Goal: Information Seeking & Learning: Learn about a topic

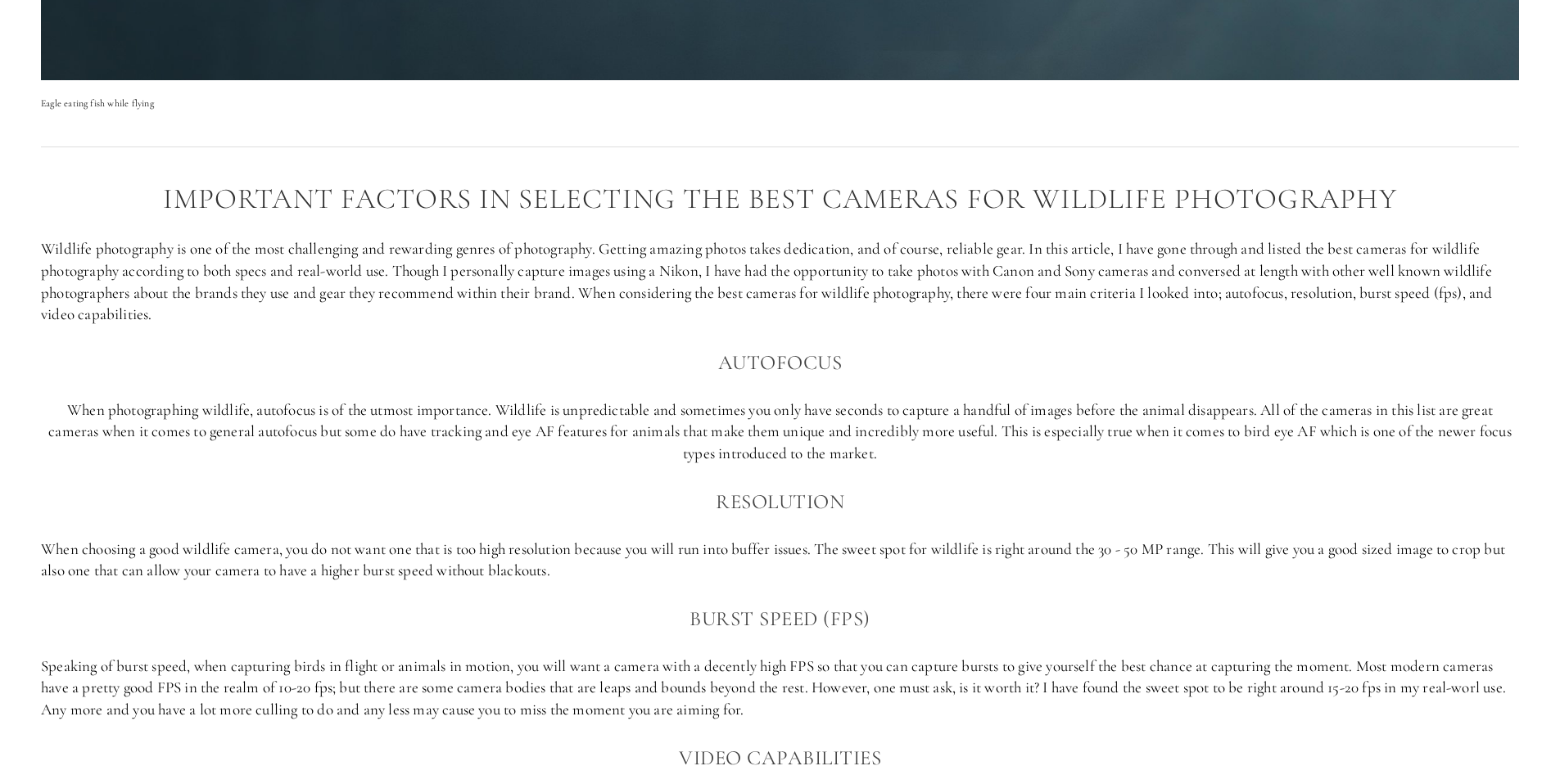
scroll to position [1177, 0]
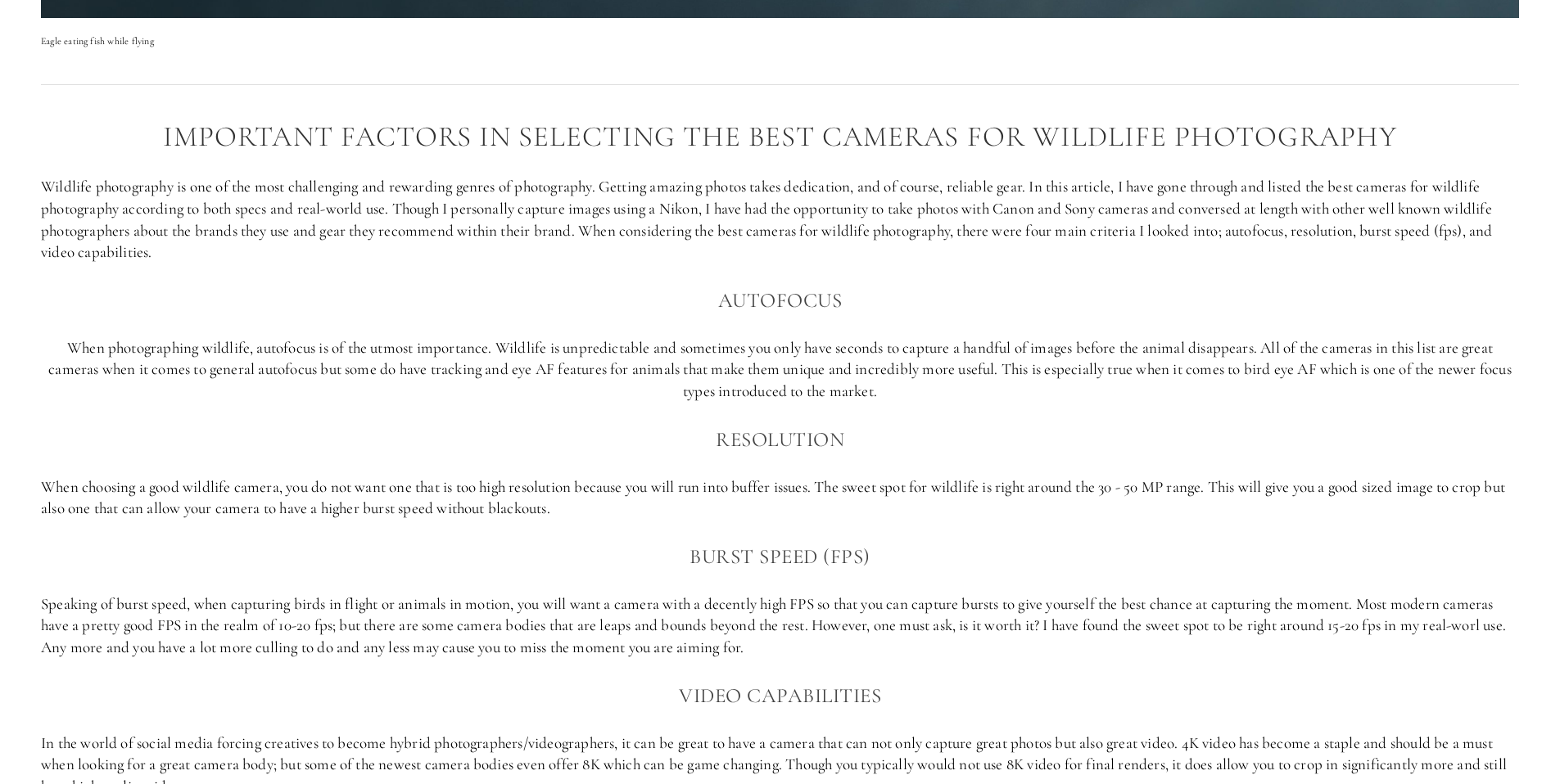
click at [384, 358] on p "When photographing wildlife, autofocus is of the utmost importance. Wildlife is…" at bounding box center [780, 370] width 1478 height 66
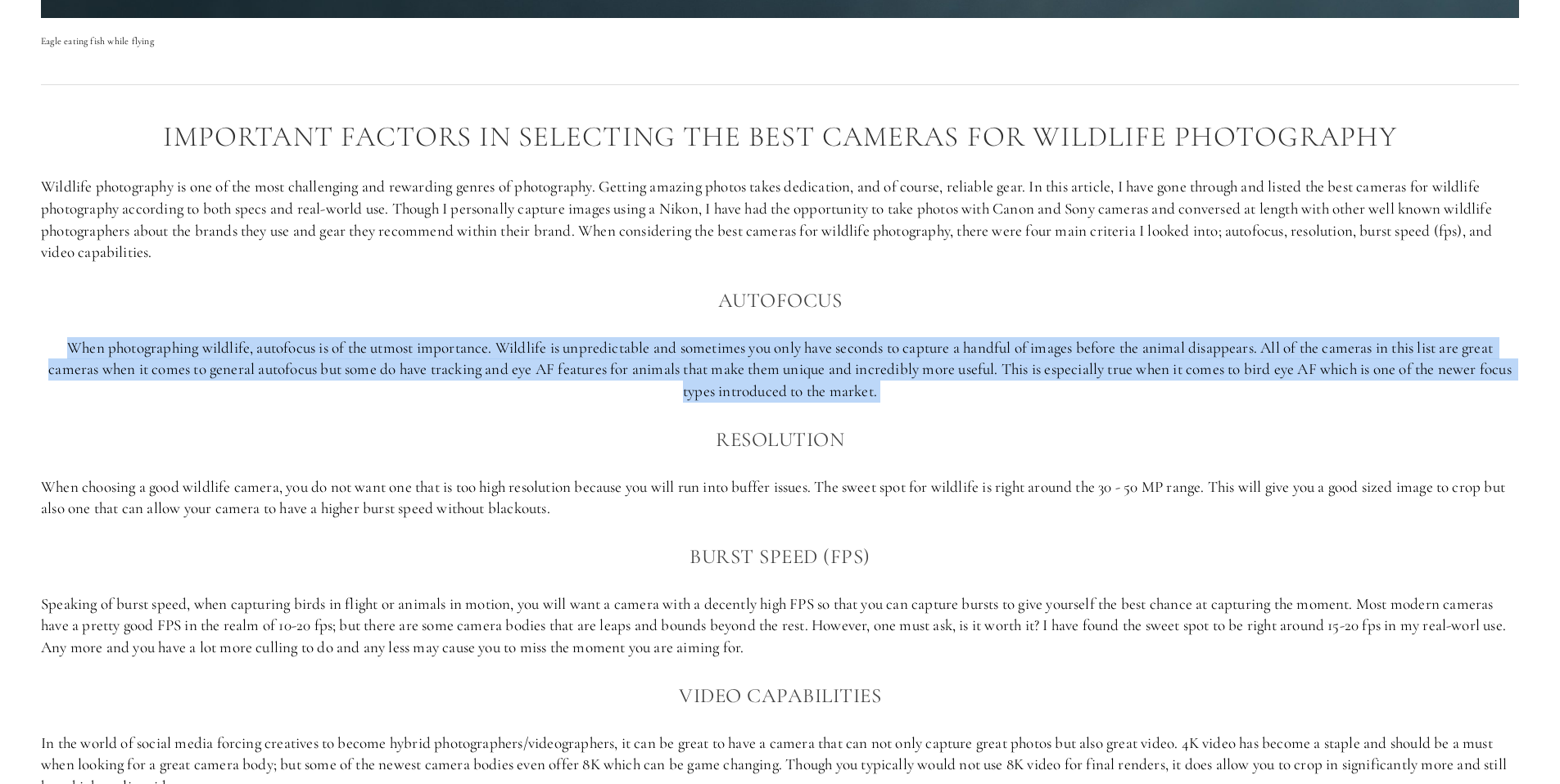
click at [384, 358] on p "When photographing wildlife, autofocus is of the utmost importance. Wildlife is…" at bounding box center [780, 370] width 1478 height 66
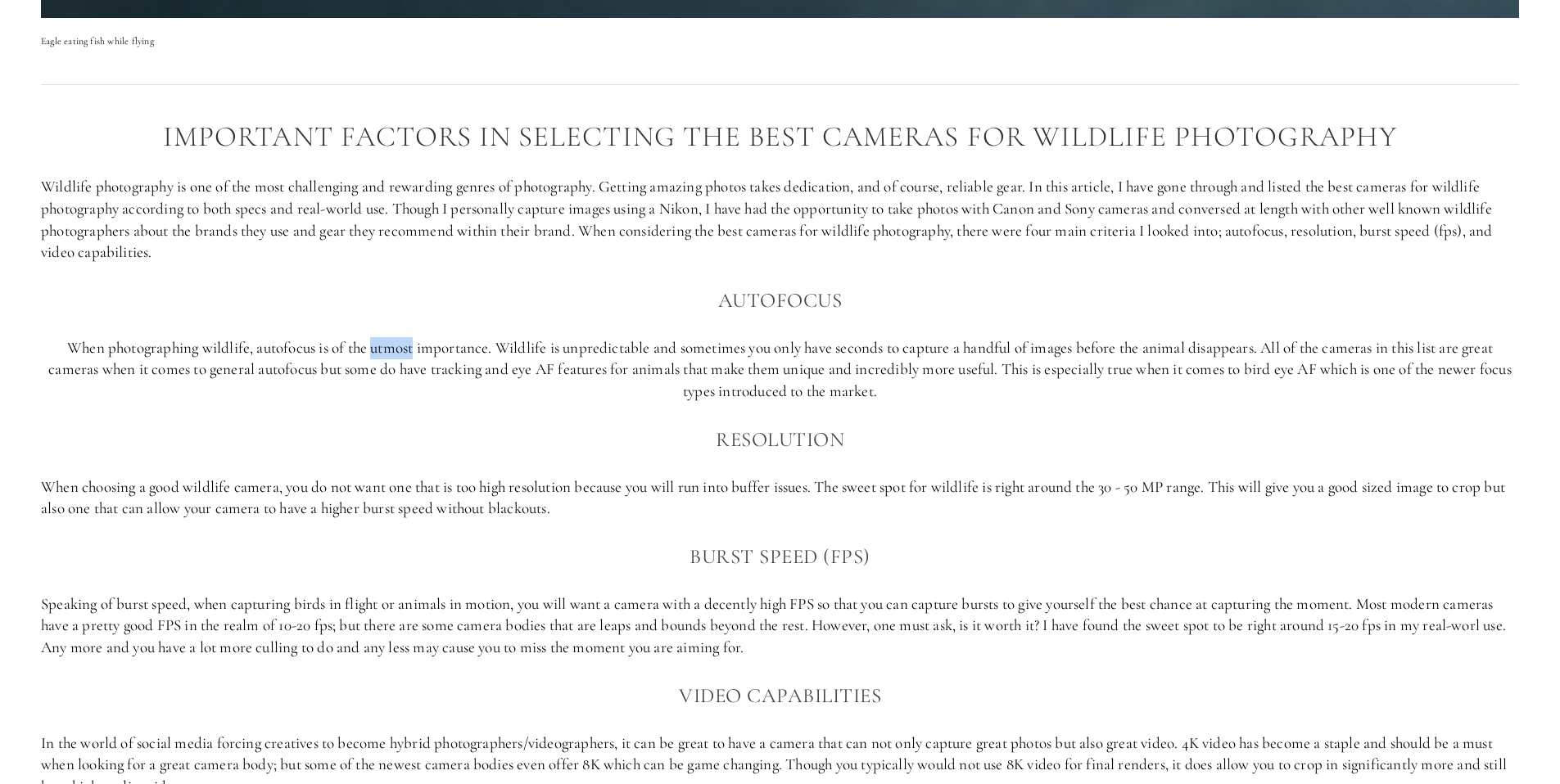
click at [384, 358] on p "When photographing wildlife, autofocus is of the utmost importance. Wildlife is…" at bounding box center [780, 370] width 1478 height 66
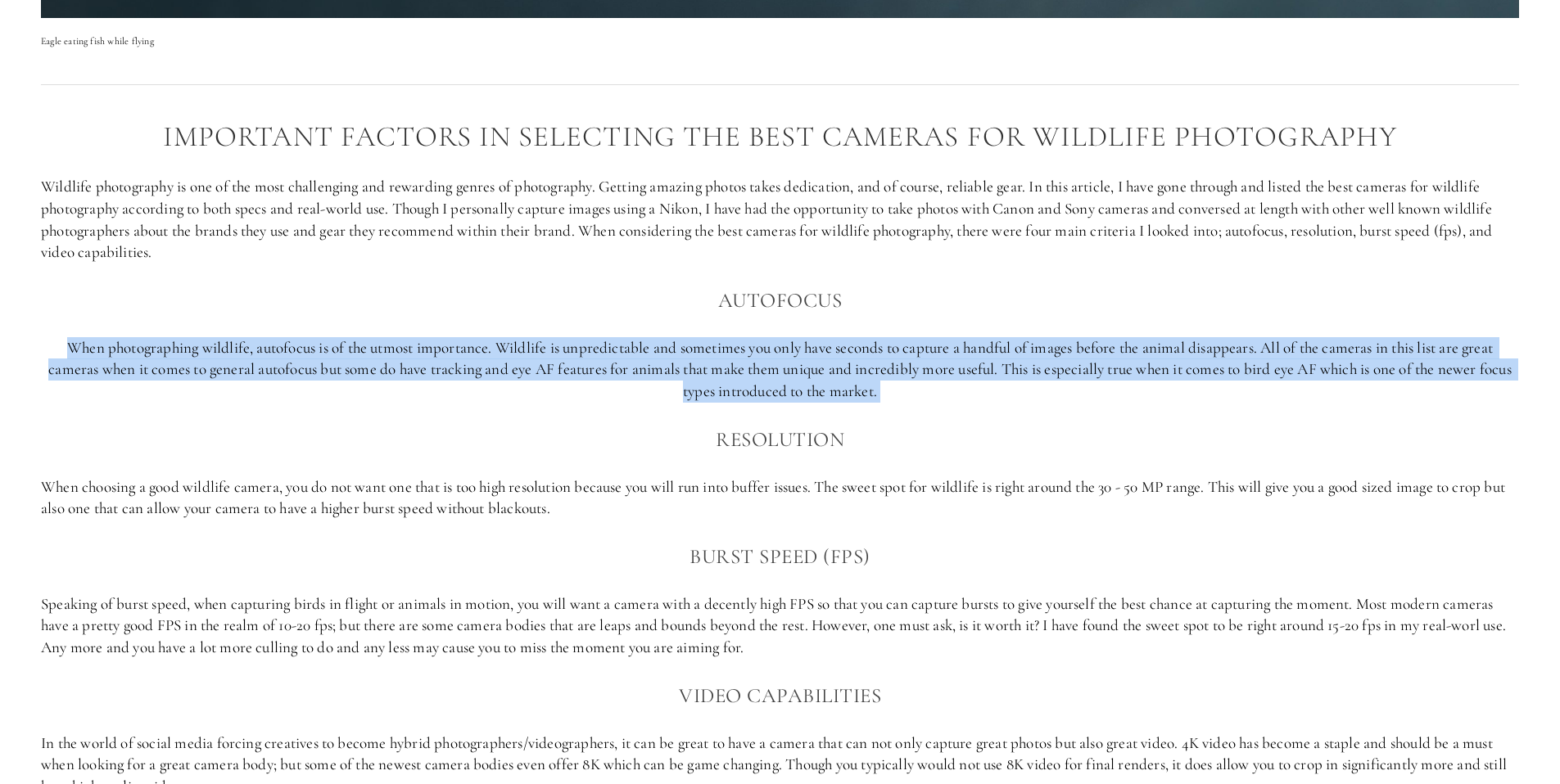
click at [384, 358] on p "When photographing wildlife, autofocus is of the utmost importance. Wildlife is…" at bounding box center [780, 370] width 1478 height 66
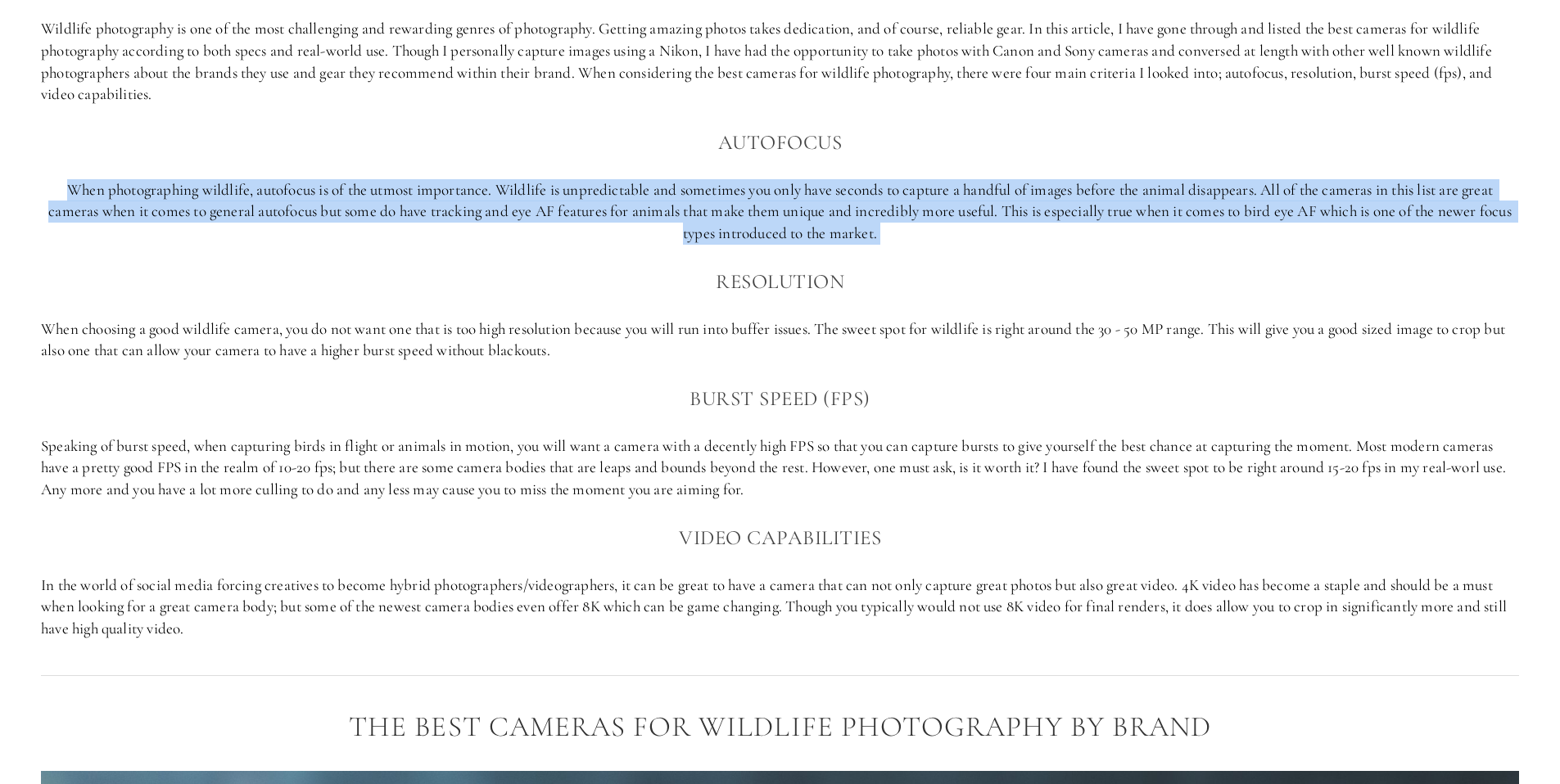
scroll to position [1337, 0]
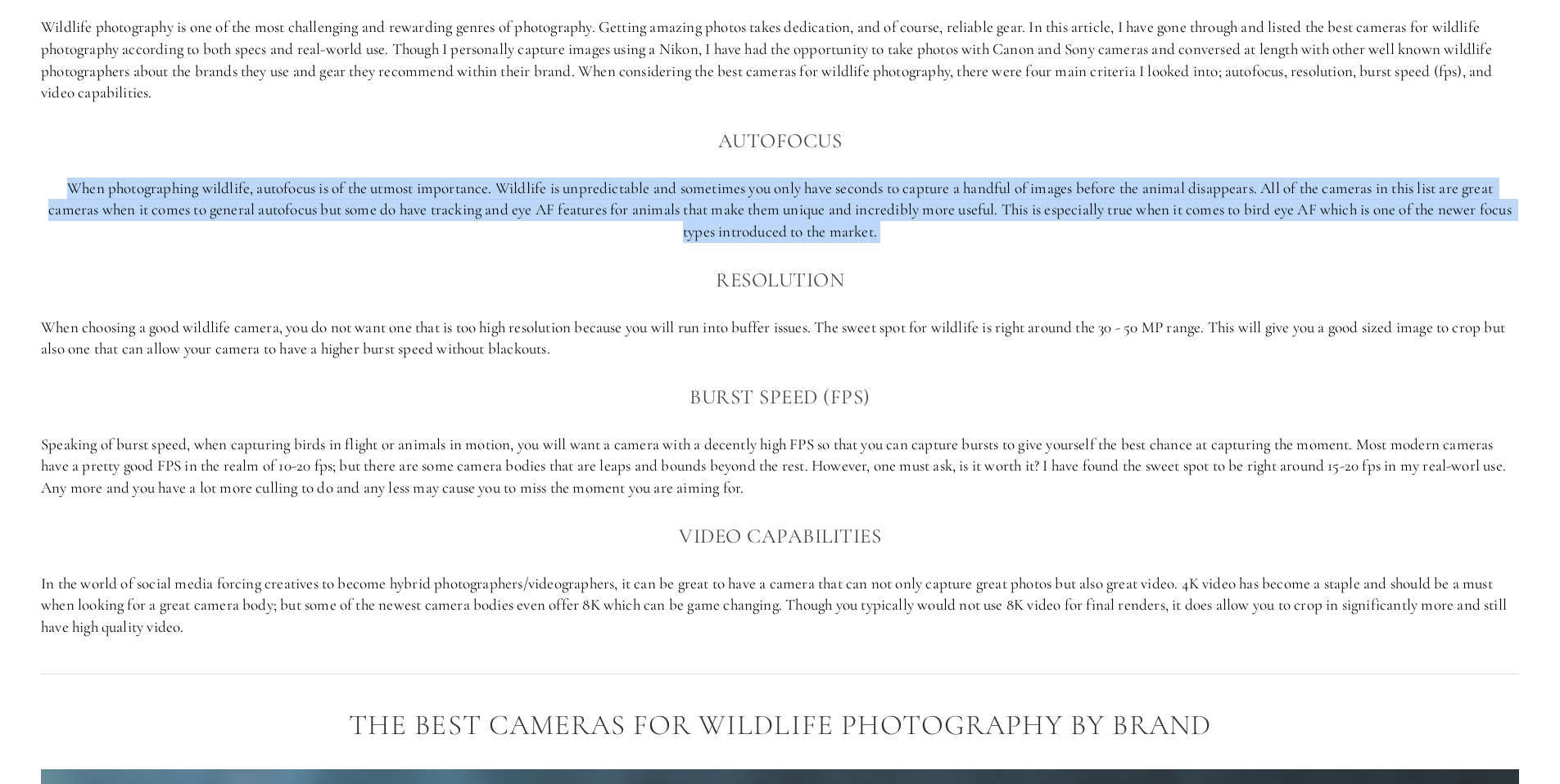
click at [563, 214] on p "When photographing wildlife, autofocus is of the utmost importance. Wildlife is…" at bounding box center [780, 210] width 1478 height 66
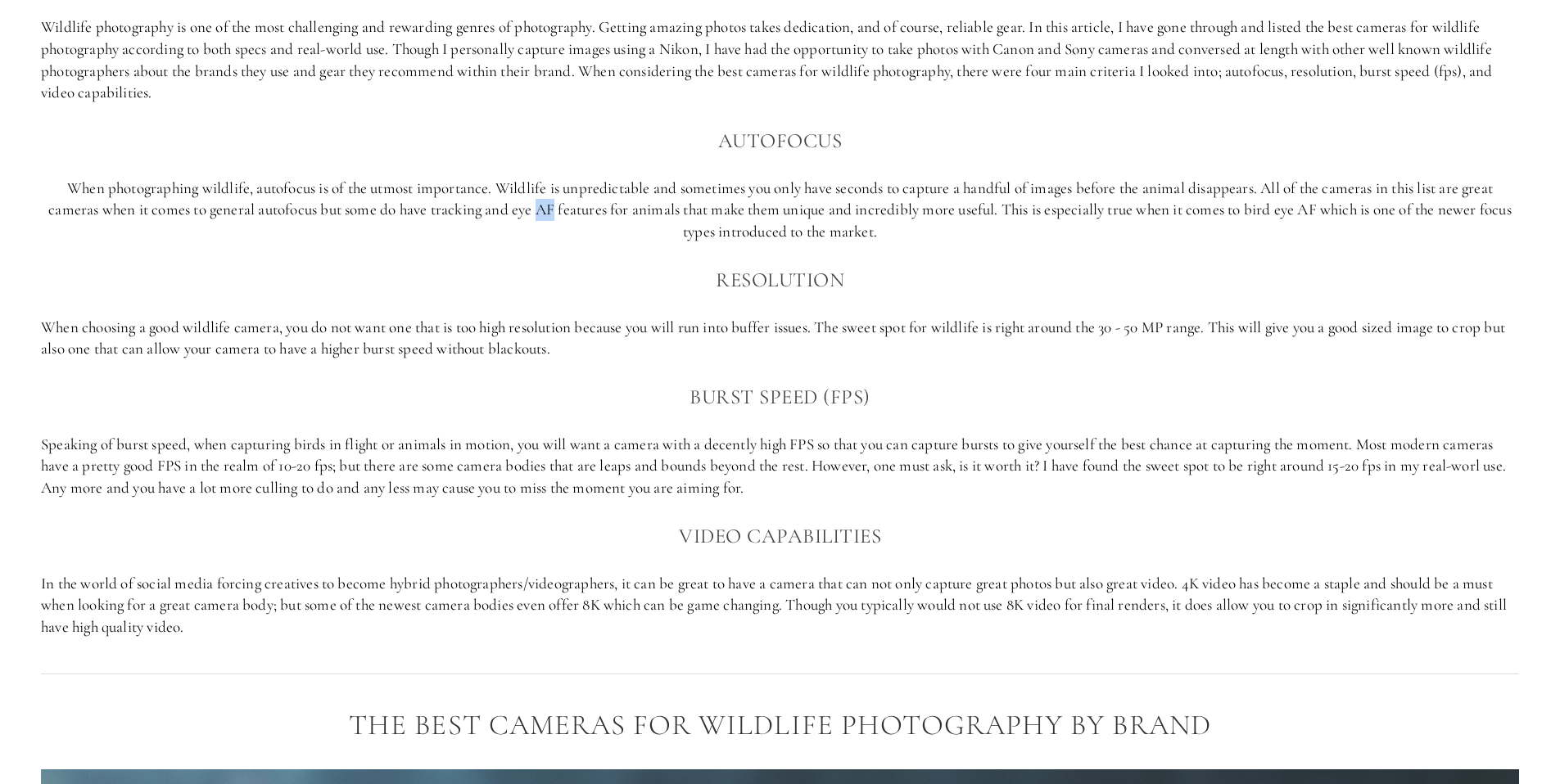
click at [563, 214] on p "When photographing wildlife, autofocus is of the utmost importance. Wildlife is…" at bounding box center [780, 210] width 1478 height 66
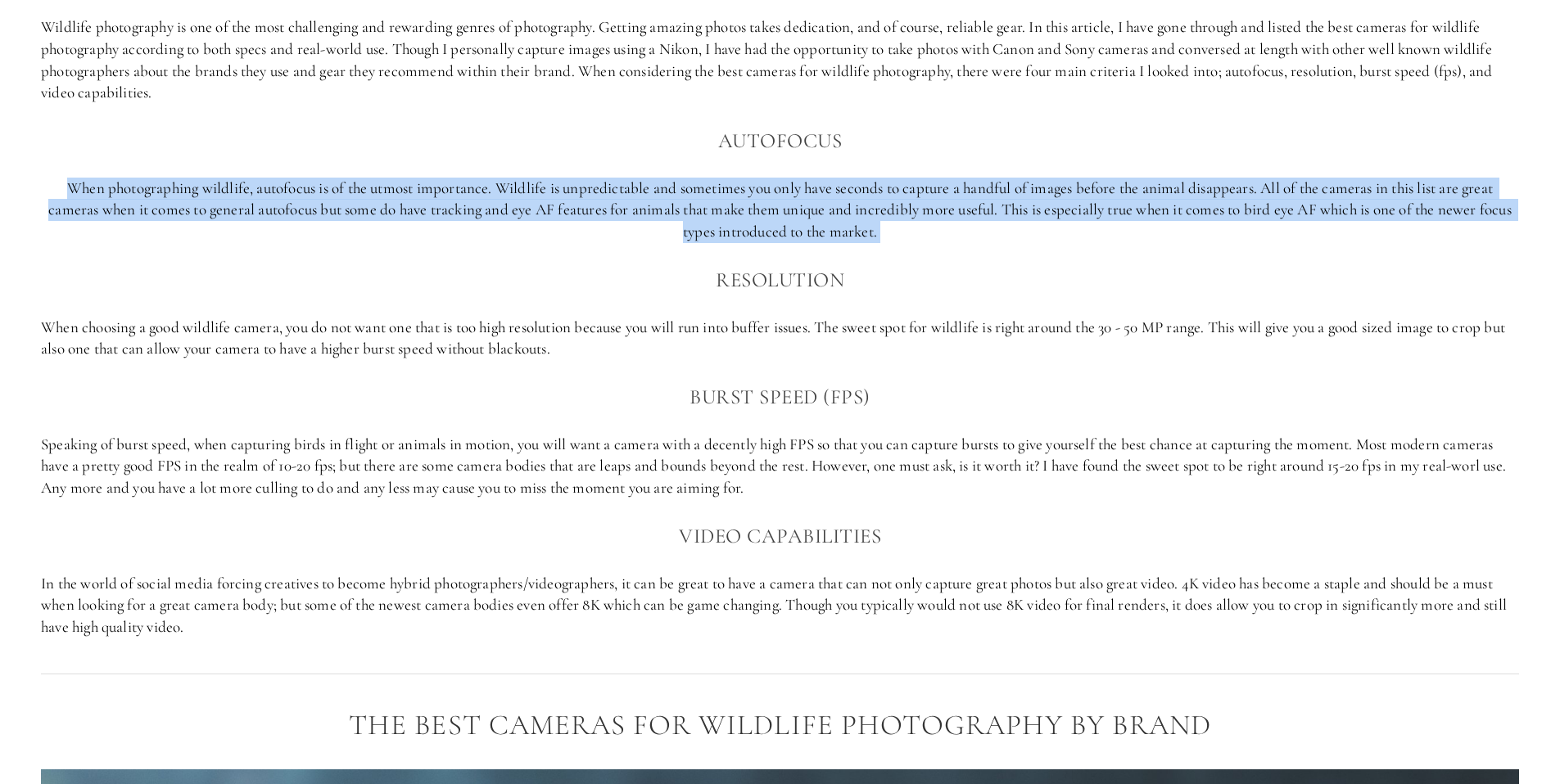
click at [563, 214] on p "When photographing wildlife, autofocus is of the utmost importance. Wildlife is…" at bounding box center [780, 210] width 1478 height 66
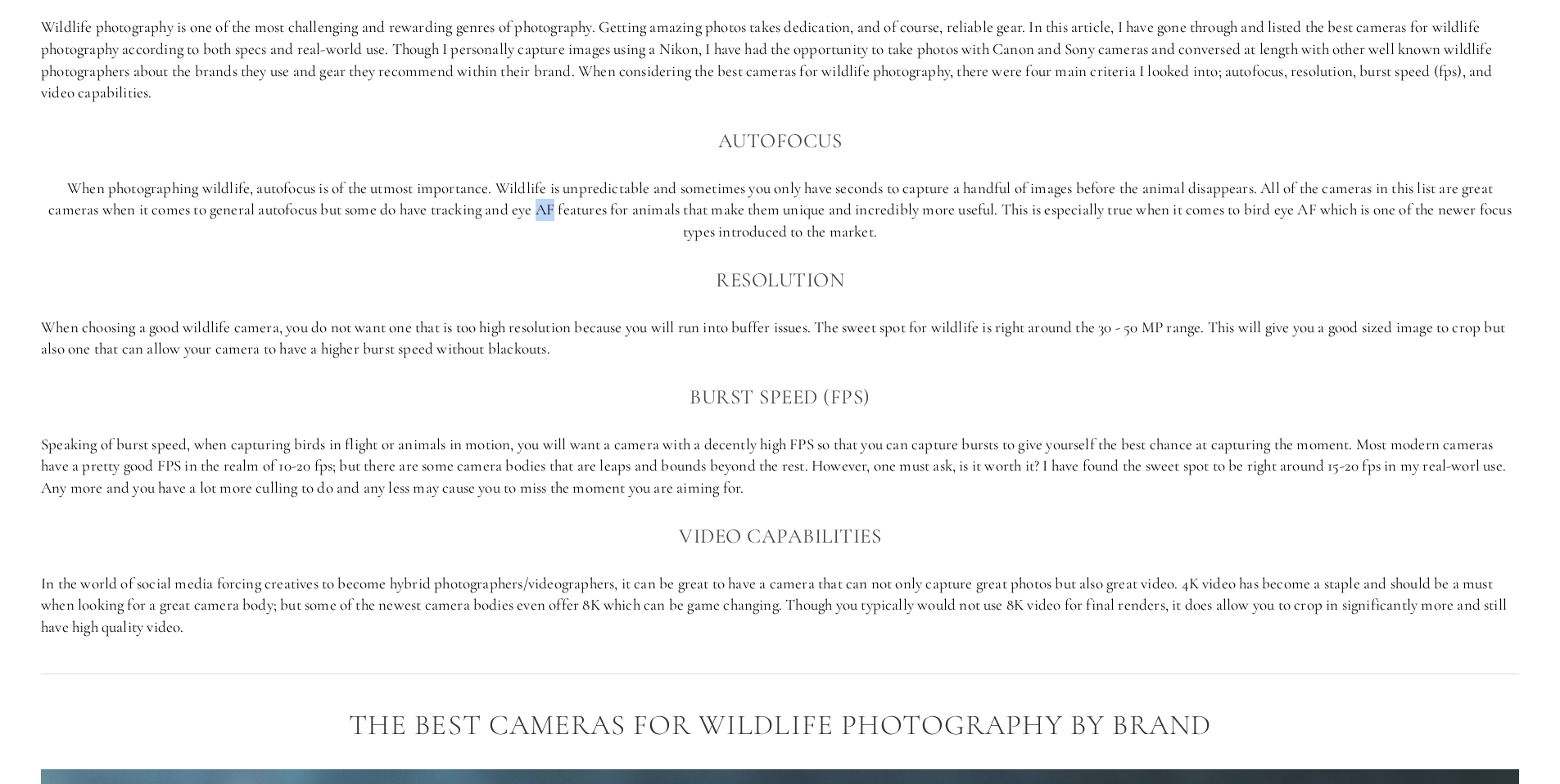
click at [563, 214] on p "When photographing wildlife, autofocus is of the utmost importance. Wildlife is…" at bounding box center [780, 210] width 1478 height 66
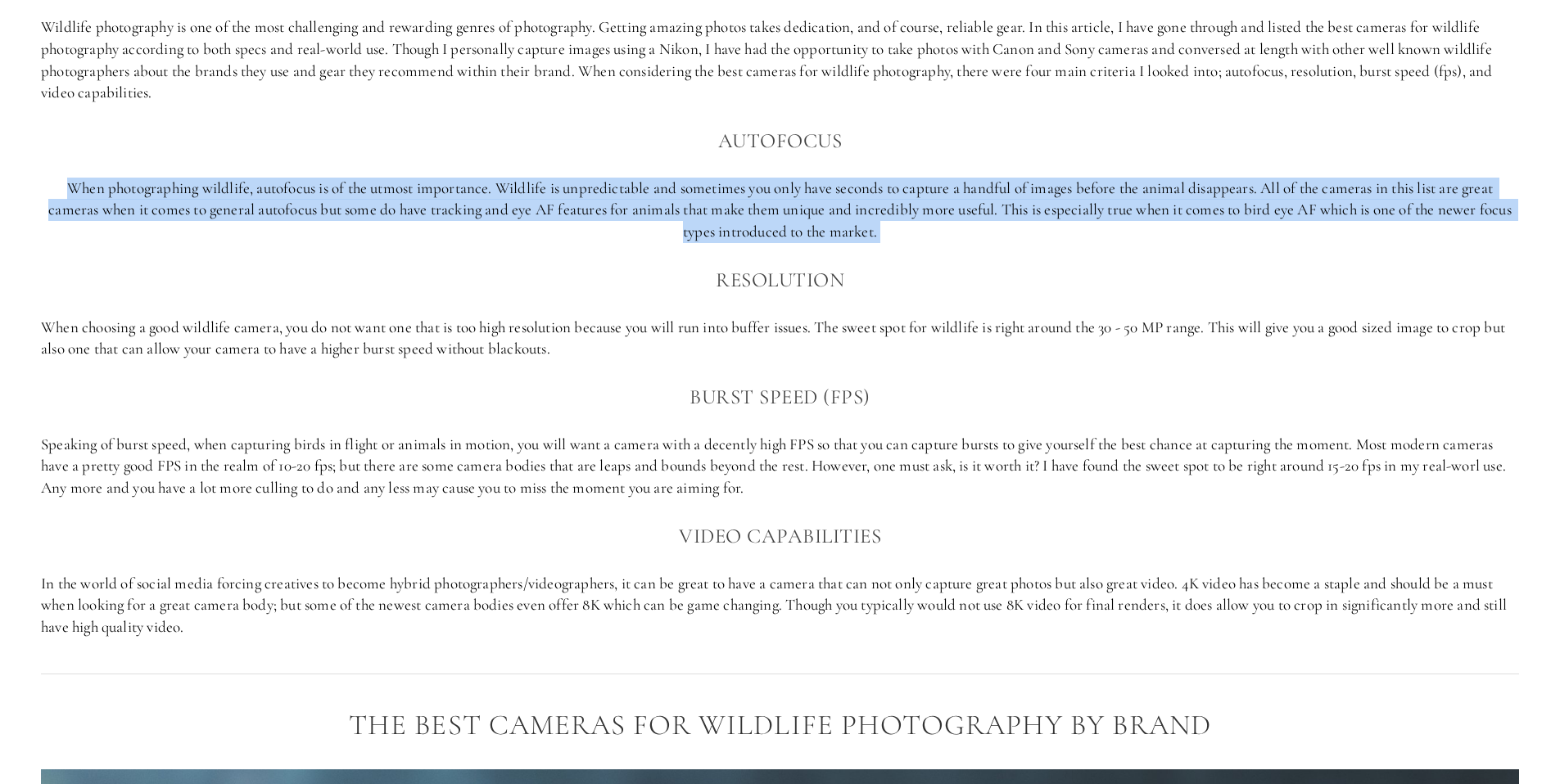
click at [563, 214] on p "When photographing wildlife, autofocus is of the utmost importance. Wildlife is…" at bounding box center [780, 210] width 1478 height 66
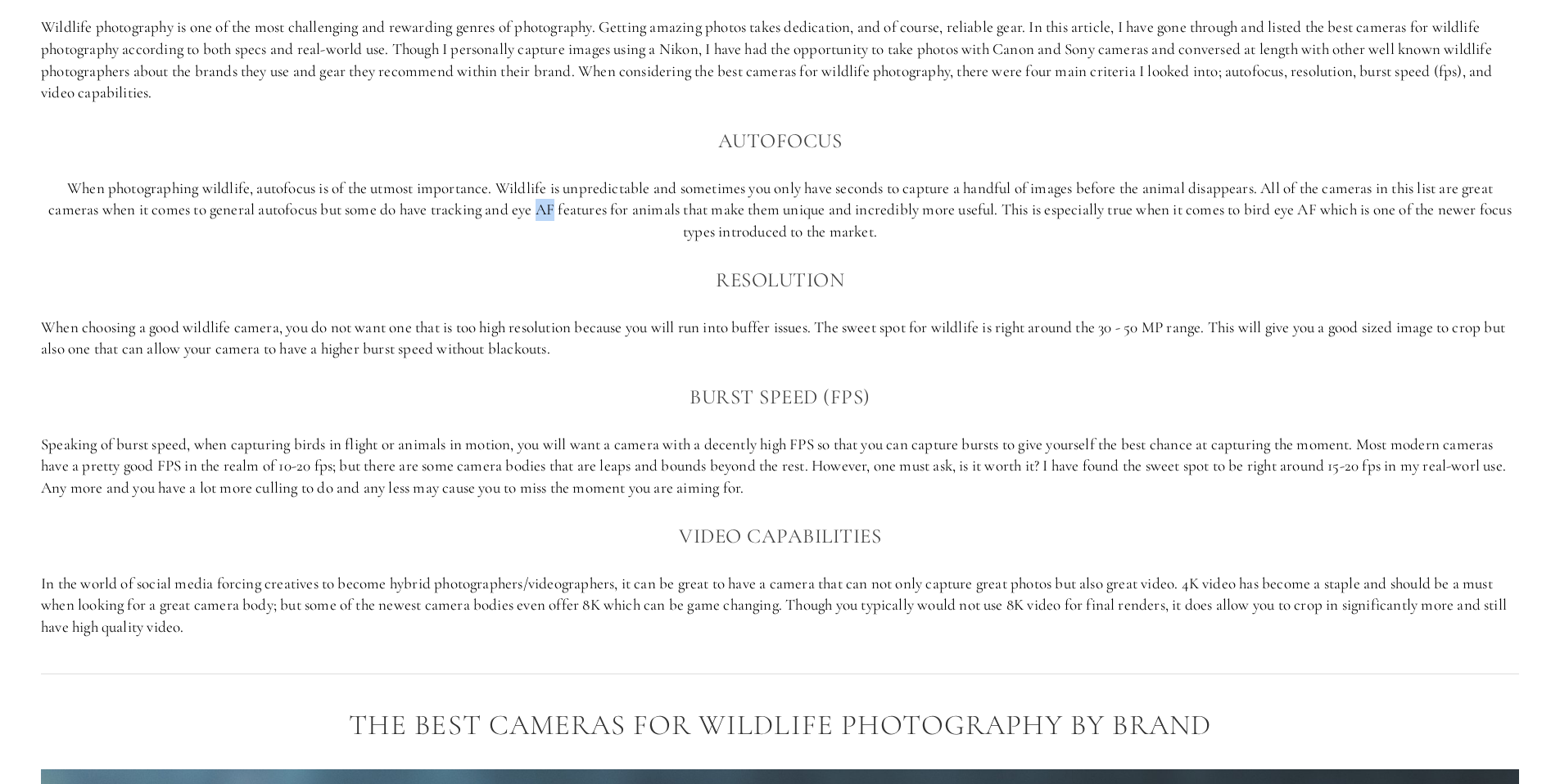
click at [563, 214] on p "When photographing wildlife, autofocus is of the utmost importance. Wildlife is…" at bounding box center [780, 210] width 1478 height 66
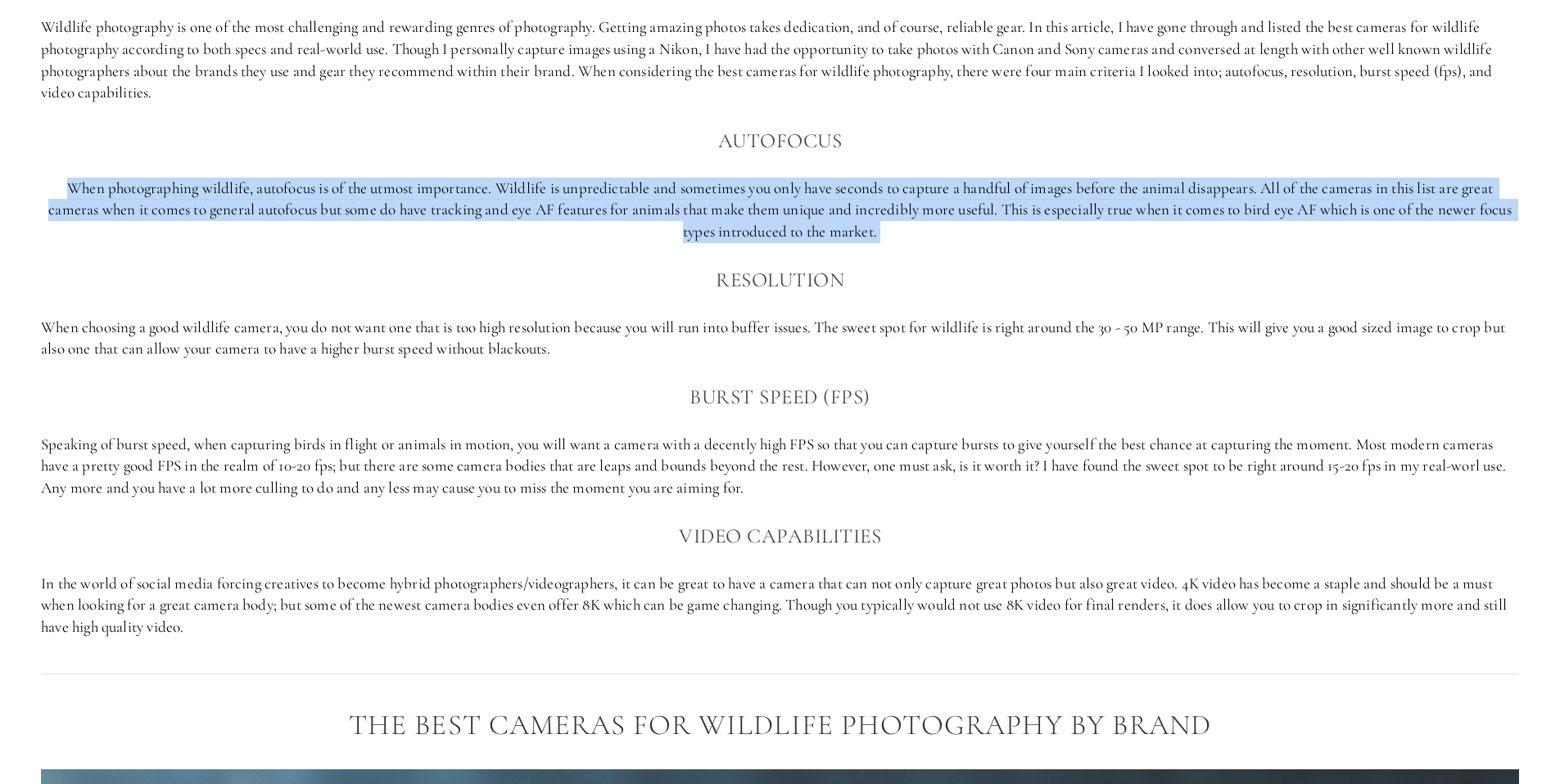
click at [563, 214] on p "When photographing wildlife, autofocus is of the utmost importance. Wildlife is…" at bounding box center [780, 210] width 1478 height 66
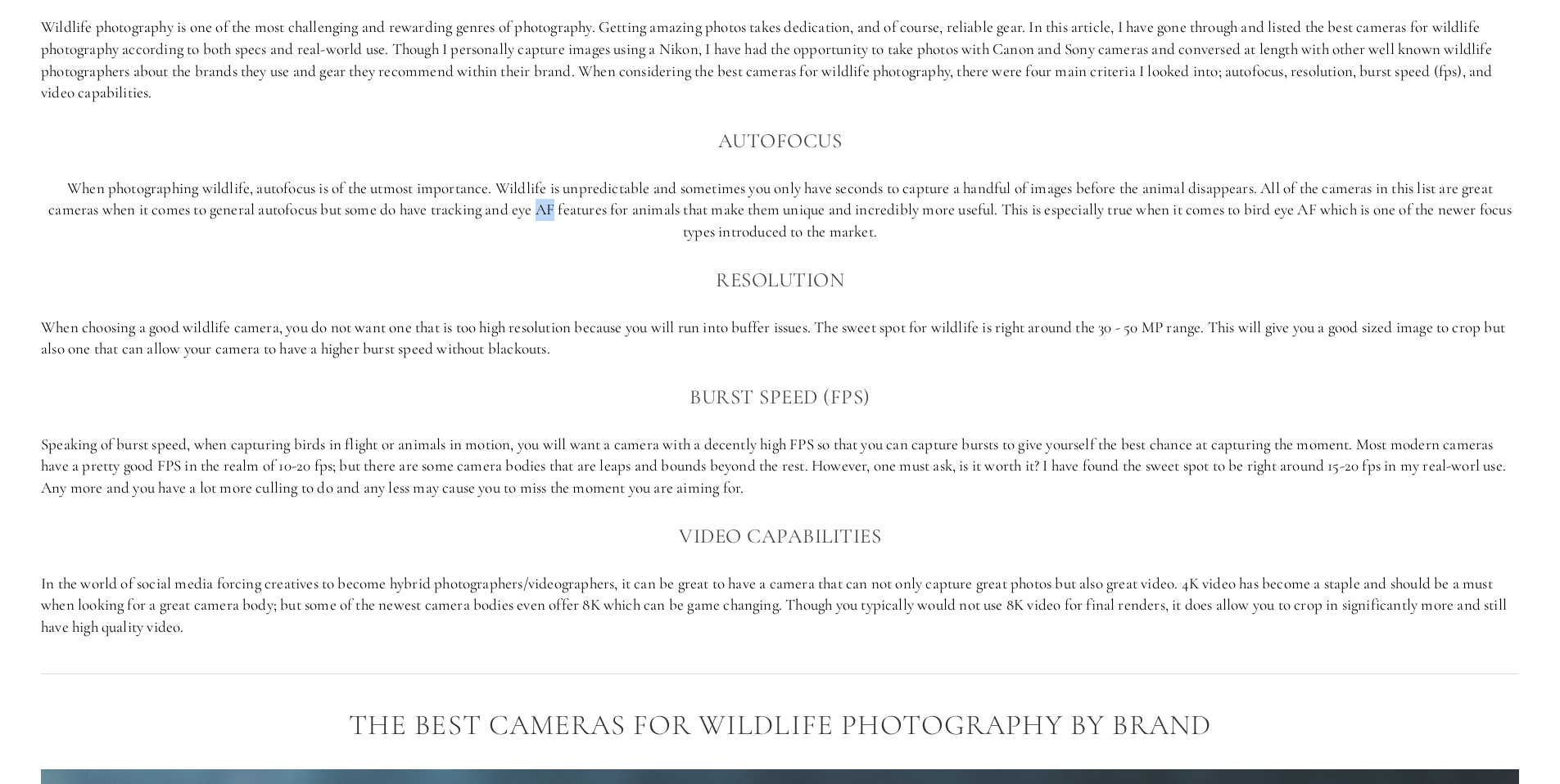
click at [563, 214] on p "When photographing wildlife, autofocus is of the utmost importance. Wildlife is…" at bounding box center [780, 210] width 1478 height 66
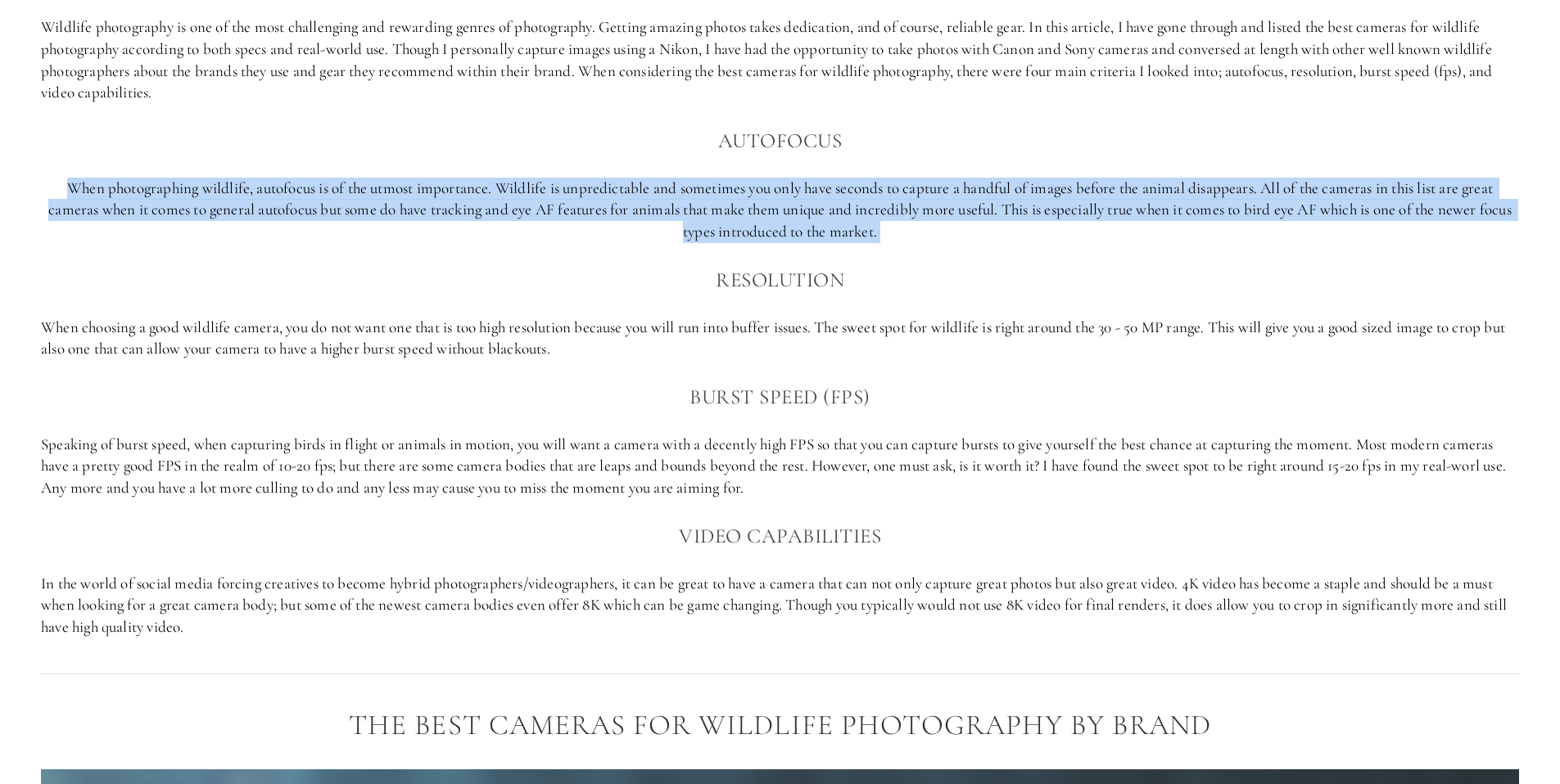
click at [563, 214] on p "When photographing wildlife, autofocus is of the utmost importance. Wildlife is…" at bounding box center [780, 210] width 1478 height 66
click at [510, 211] on p "When photographing wildlife, autofocus is of the utmost importance. Wildlife is…" at bounding box center [780, 210] width 1478 height 66
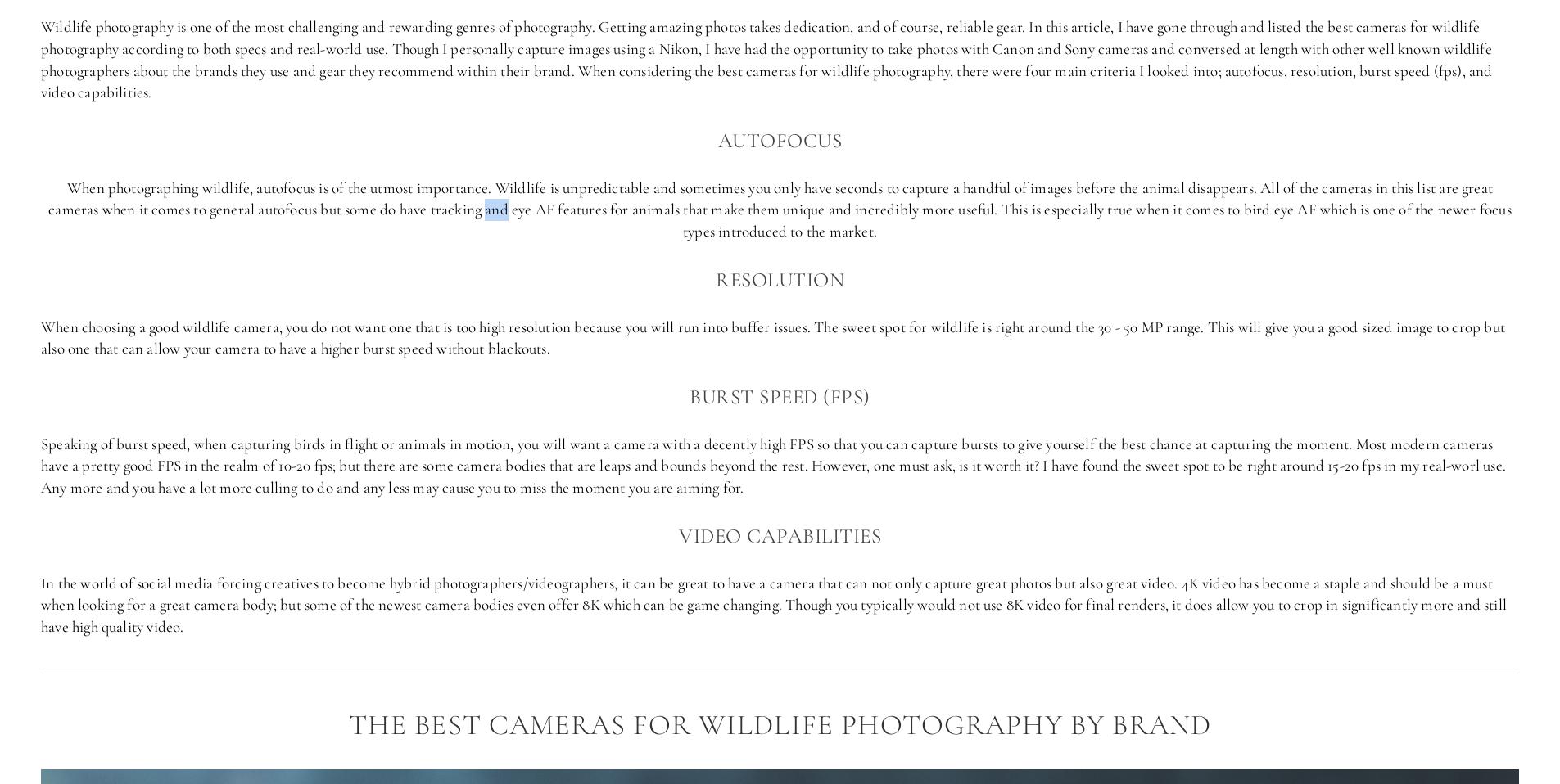
click at [510, 211] on p "When photographing wildlife, autofocus is of the utmost importance. Wildlife is…" at bounding box center [780, 210] width 1478 height 66
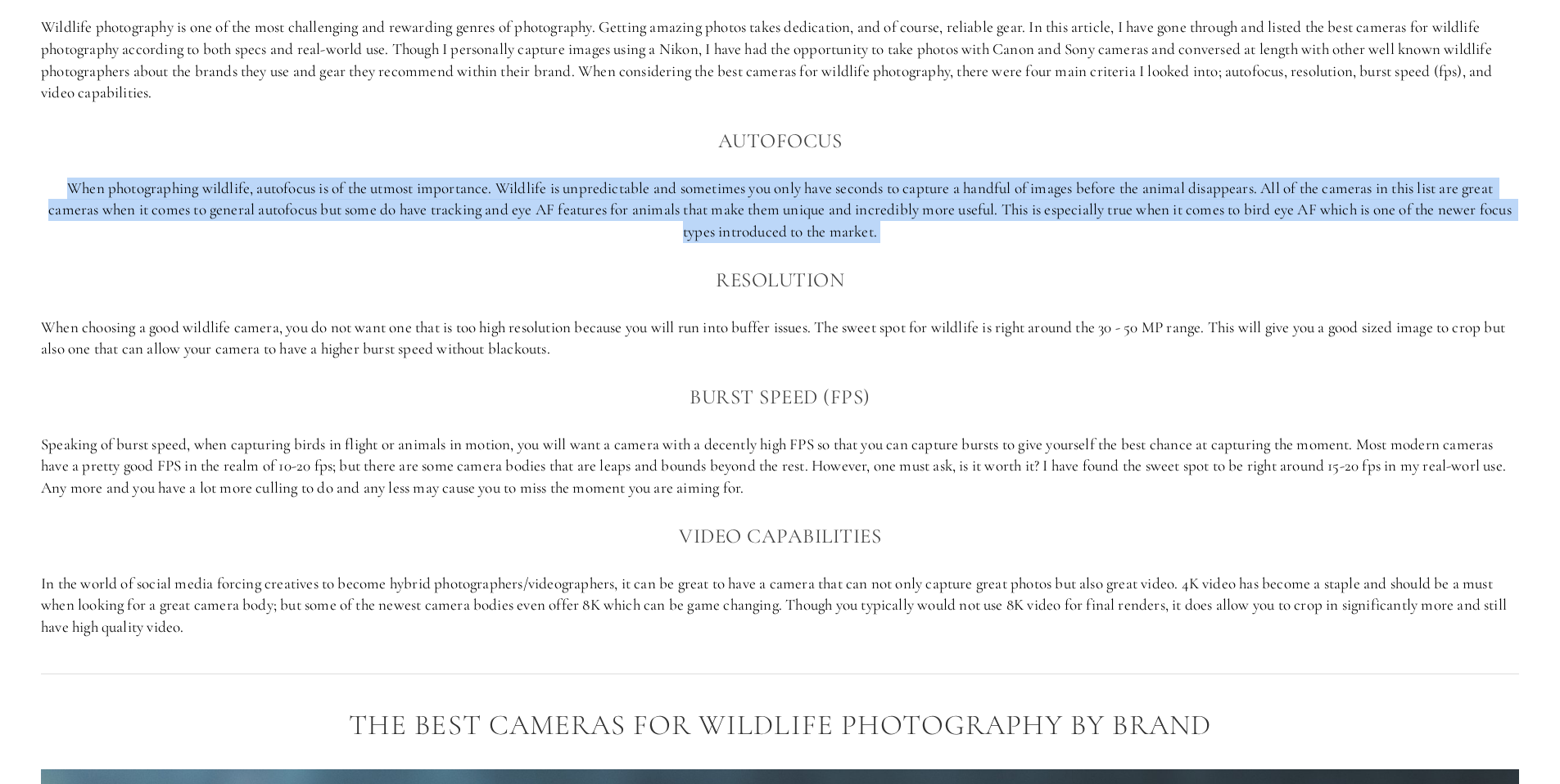
click at [510, 211] on p "When photographing wildlife, autofocus is of the utmost importance. Wildlife is…" at bounding box center [780, 210] width 1478 height 66
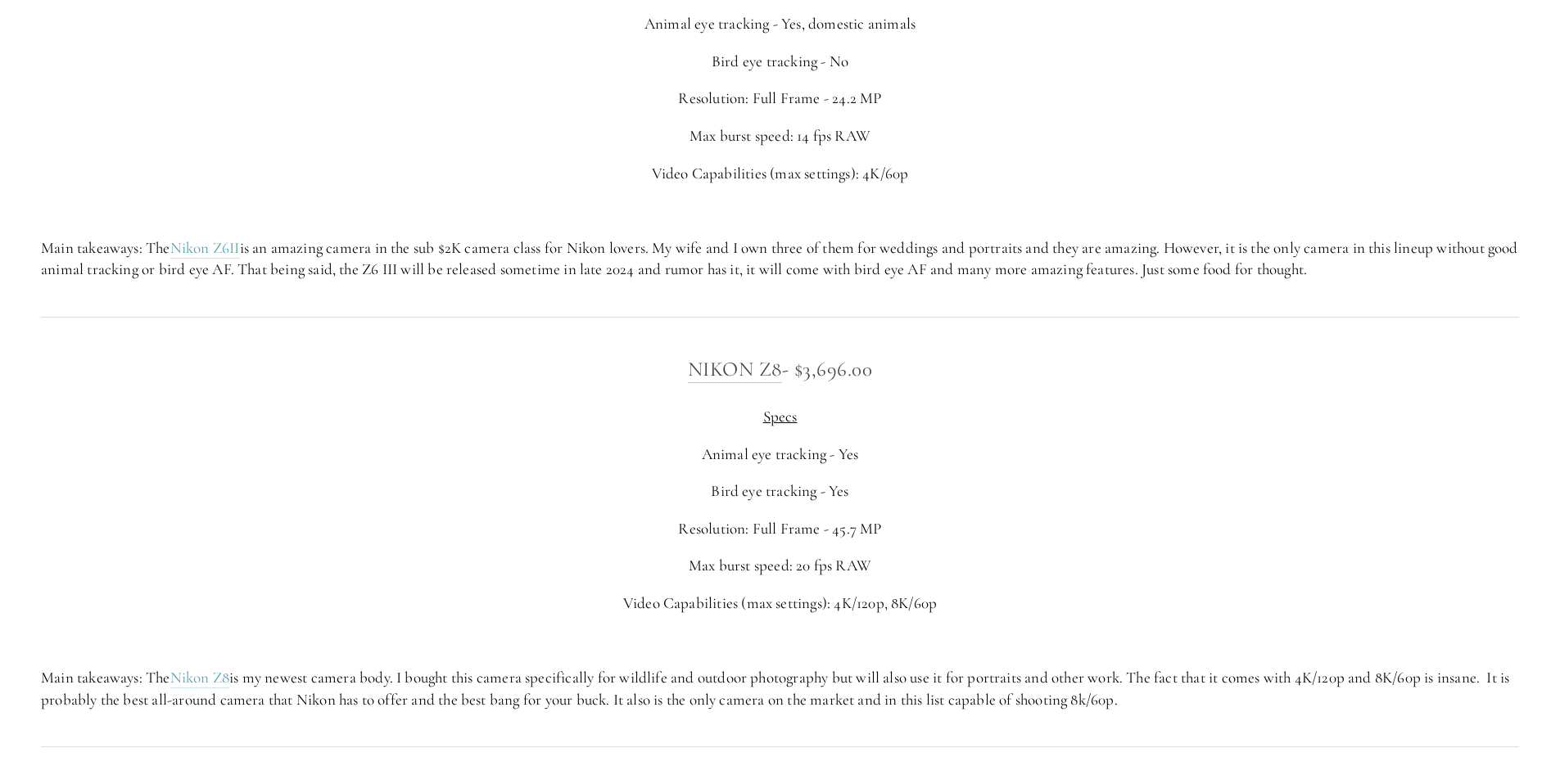
scroll to position [3296, 0]
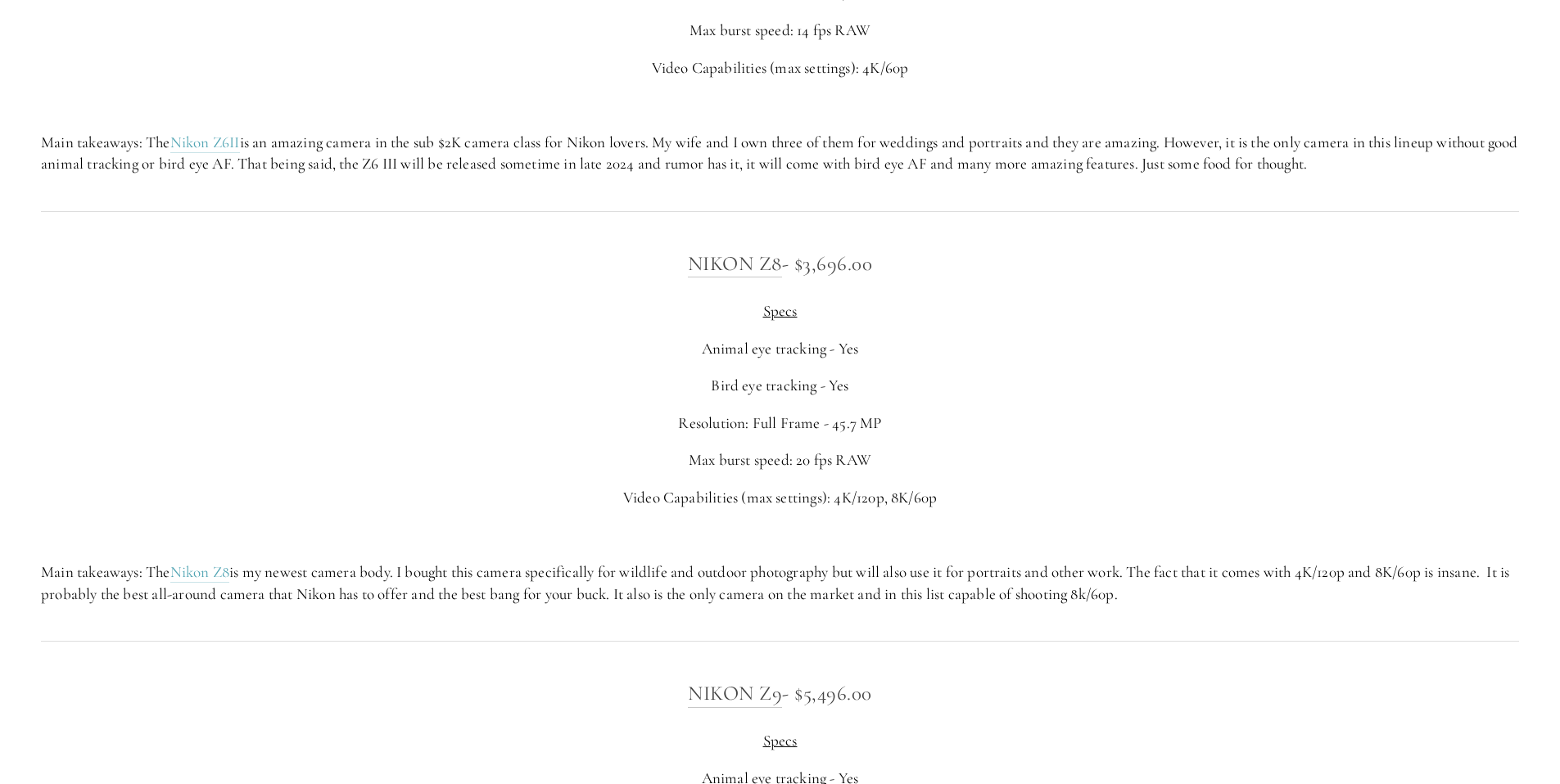
click at [807, 386] on p "Bird eye tracking - Yes" at bounding box center [780, 386] width 1478 height 22
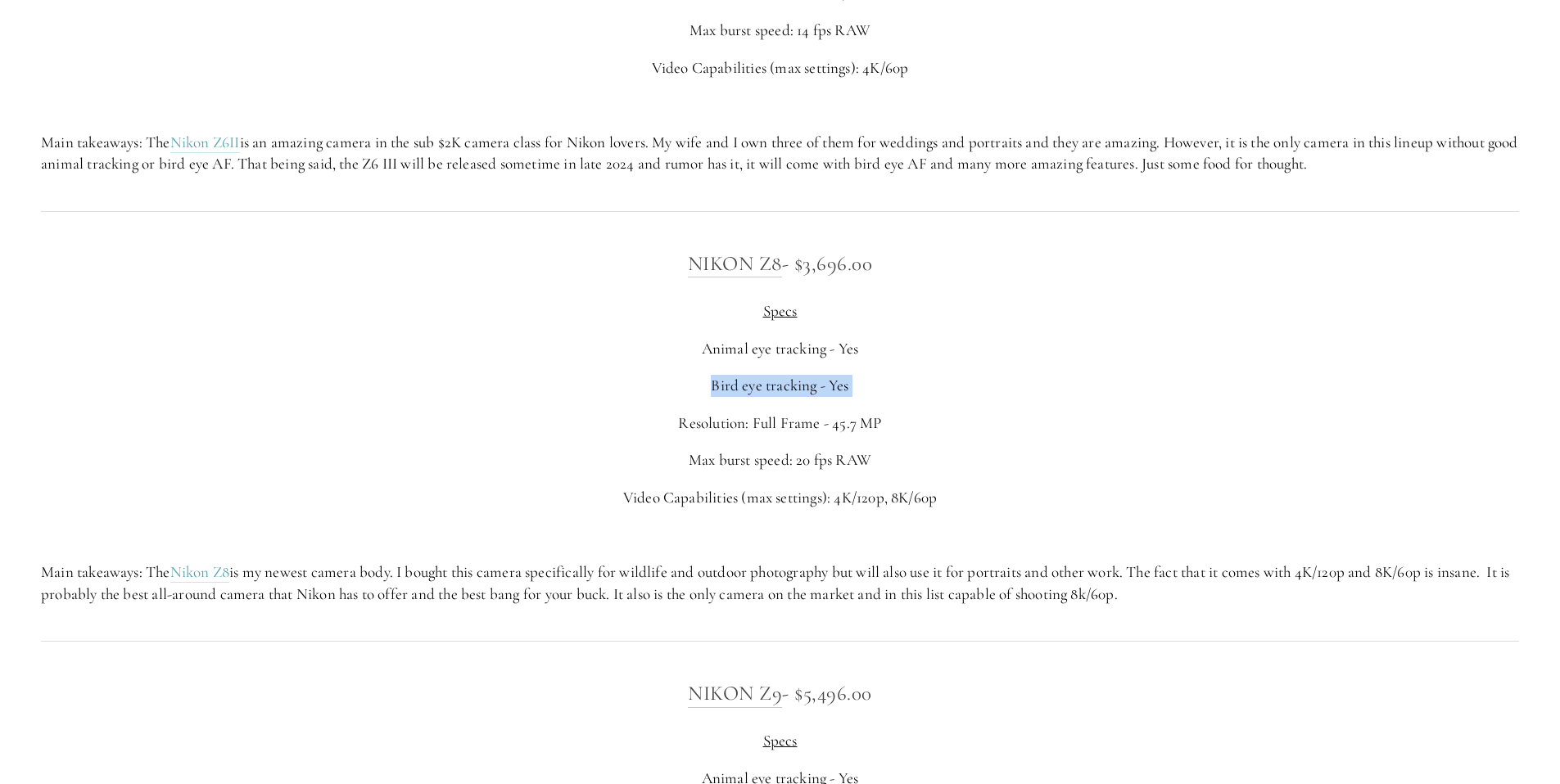
click at [807, 386] on p "Bird eye tracking - Yes" at bounding box center [780, 386] width 1478 height 22
click at [793, 454] on p "Max burst speed: 20 fps RAW" at bounding box center [780, 460] width 1478 height 22
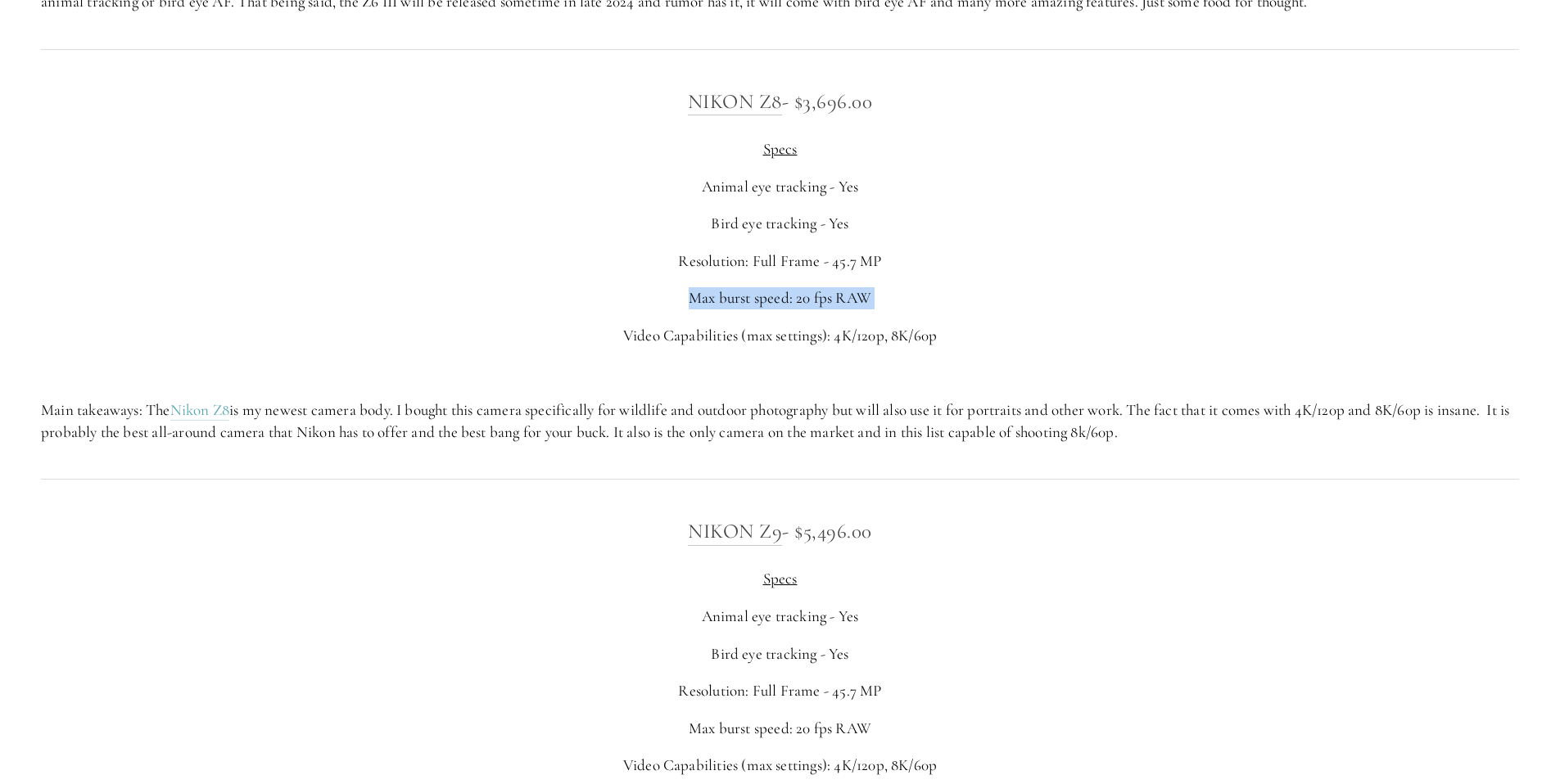
scroll to position [3497, 0]
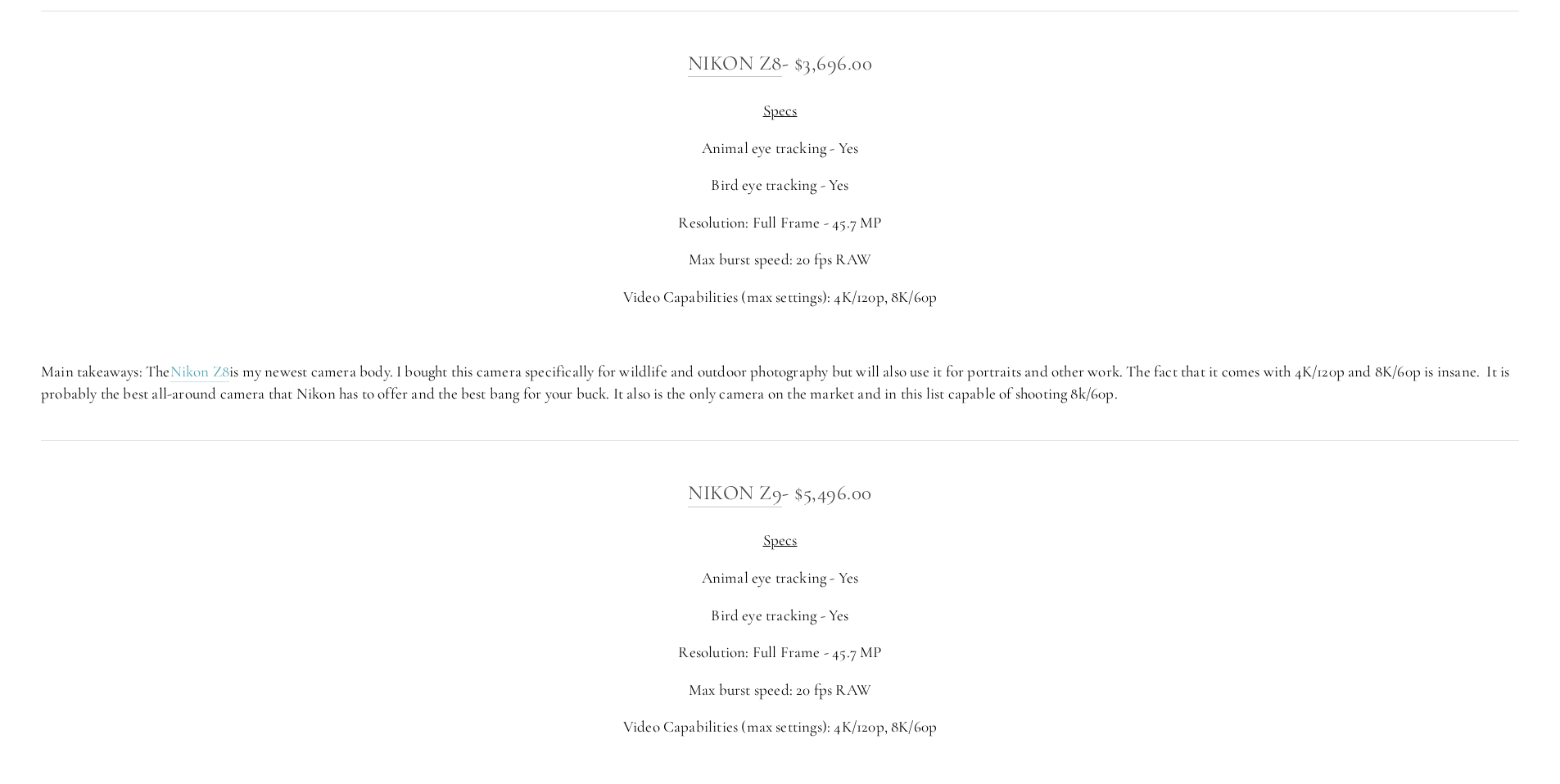
click at [830, 494] on h3 "Nikon Z9 - $5,496.00" at bounding box center [780, 493] width 1478 height 32
click at [407, 374] on p "Main takeaways: The Nikon Z8 is my newest camera body. I bought this camera spe…" at bounding box center [780, 382] width 1478 height 44
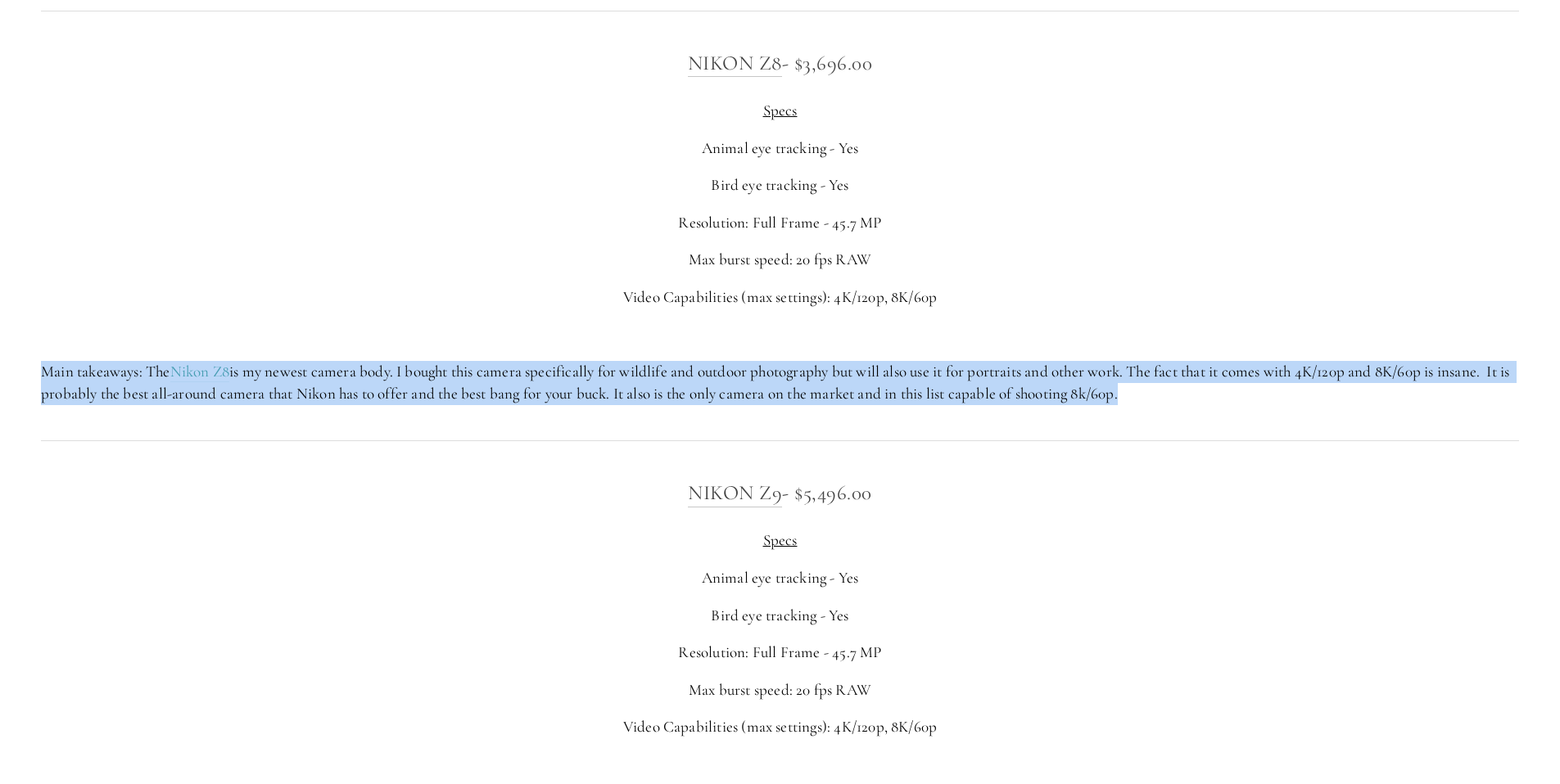
click at [407, 374] on p "Main takeaways: The Nikon Z8 is my newest camera body. I bought this camera spe…" at bounding box center [780, 382] width 1478 height 44
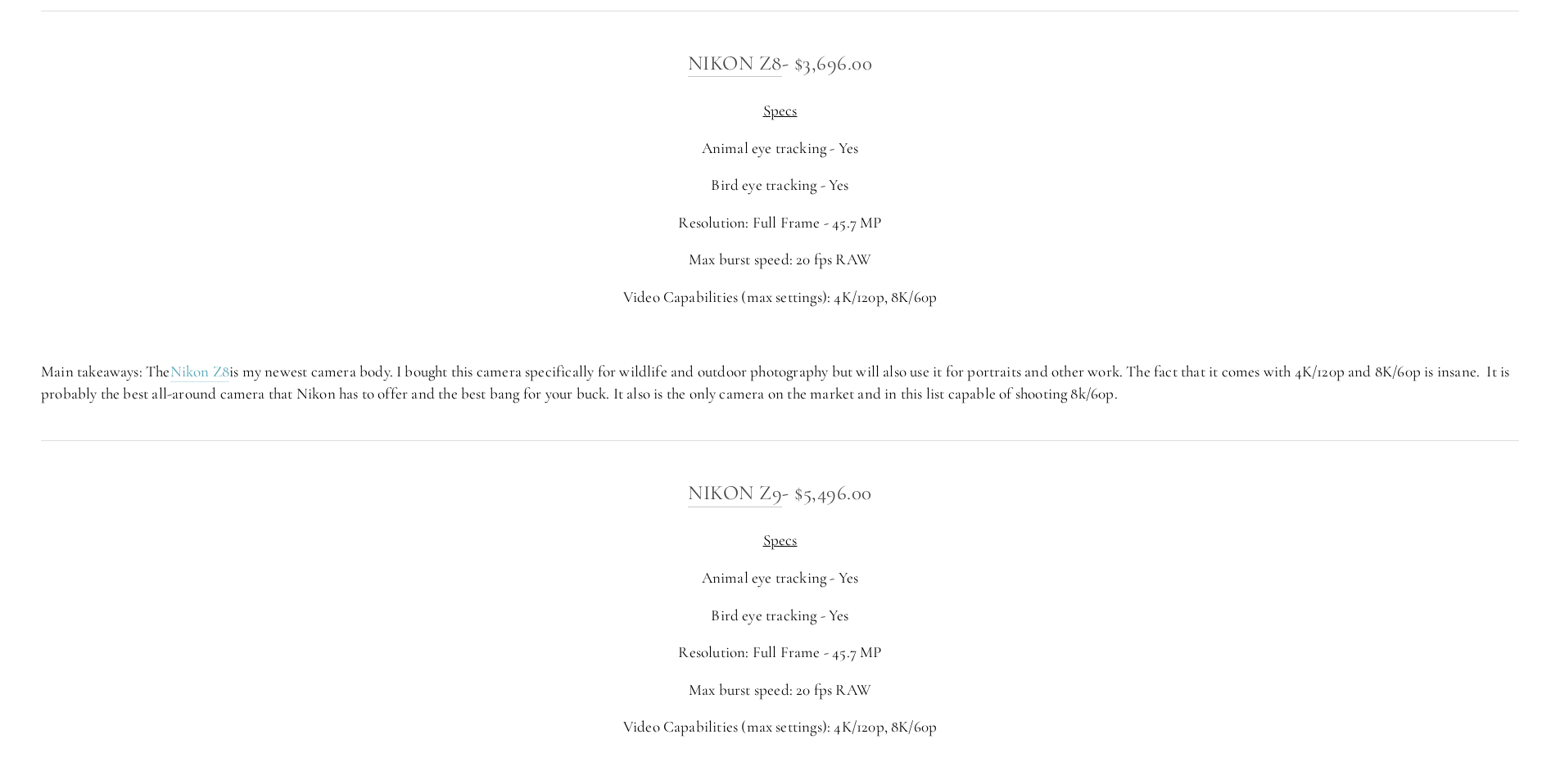
click at [856, 71] on h3 "Nikon Z8 - $3,696.00" at bounding box center [780, 62] width 1478 height 32
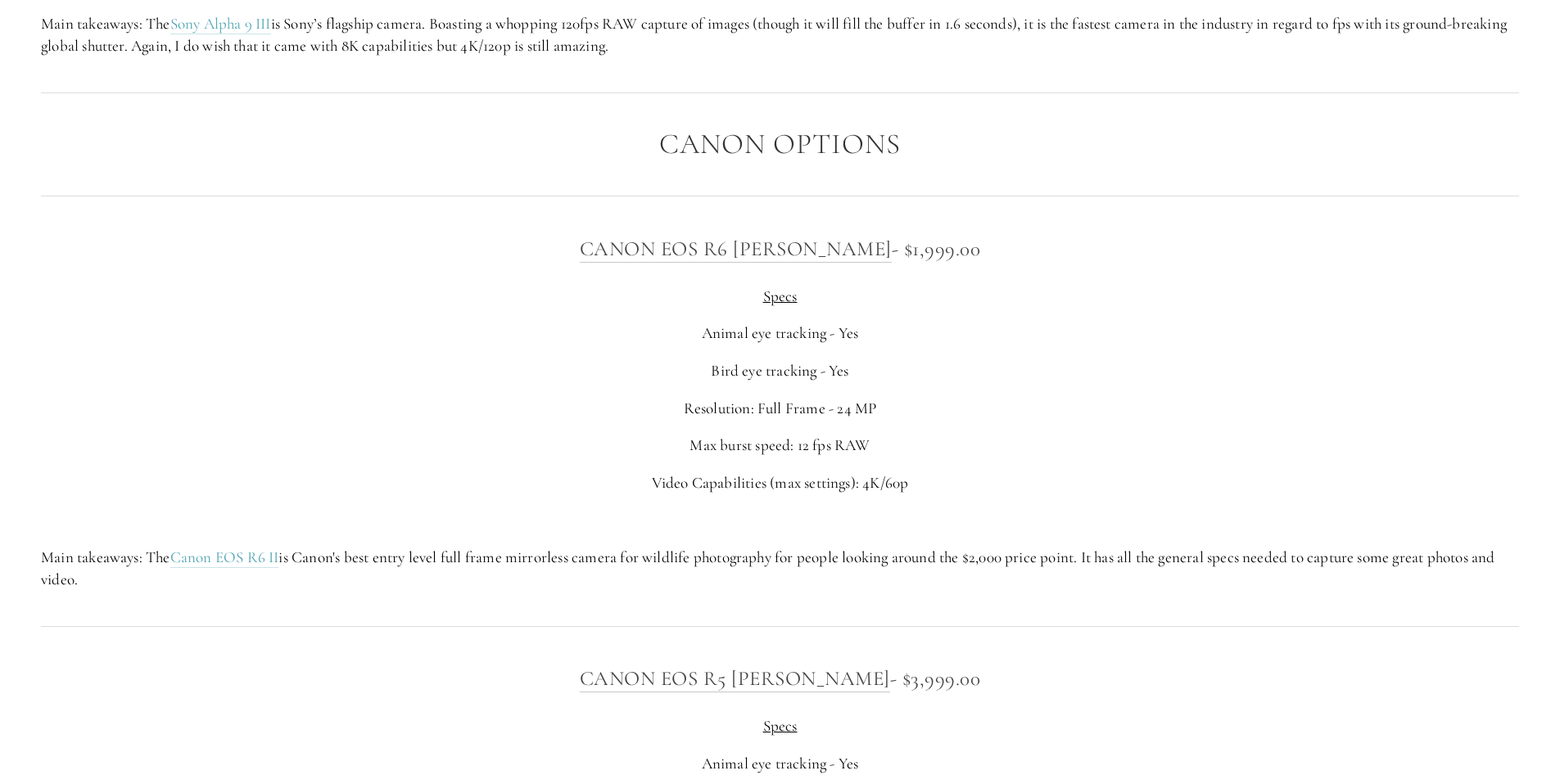
scroll to position [5675, 0]
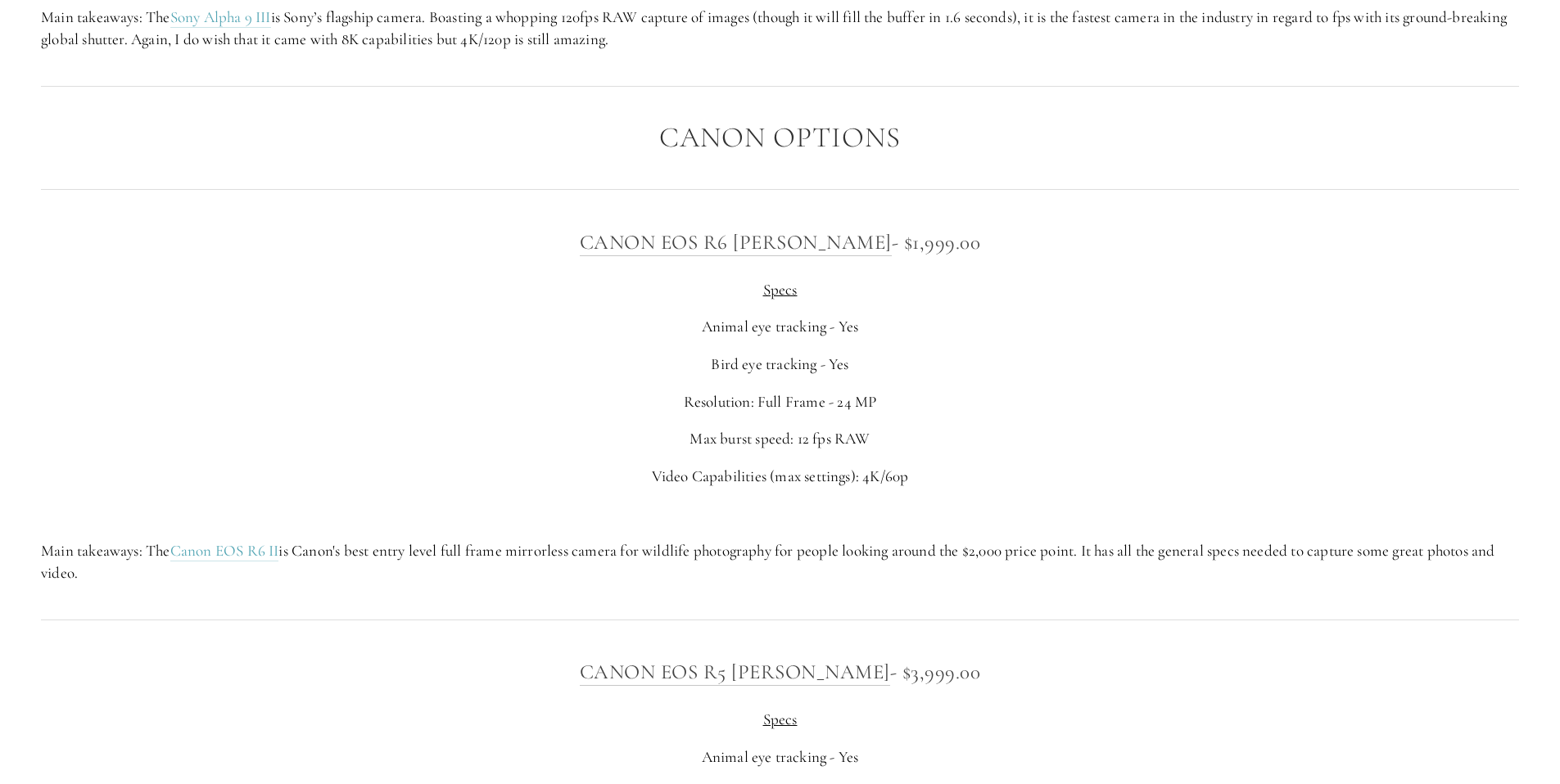
click at [869, 404] on p "Resolution: Full Frame - 24 MP" at bounding box center [780, 403] width 1478 height 22
click at [868, 404] on p "Resolution: Full Frame - 24 MP" at bounding box center [780, 403] width 1478 height 22
click at [1061, 430] on p "Max burst speed: 12 fps RAW" at bounding box center [780, 439] width 1478 height 22
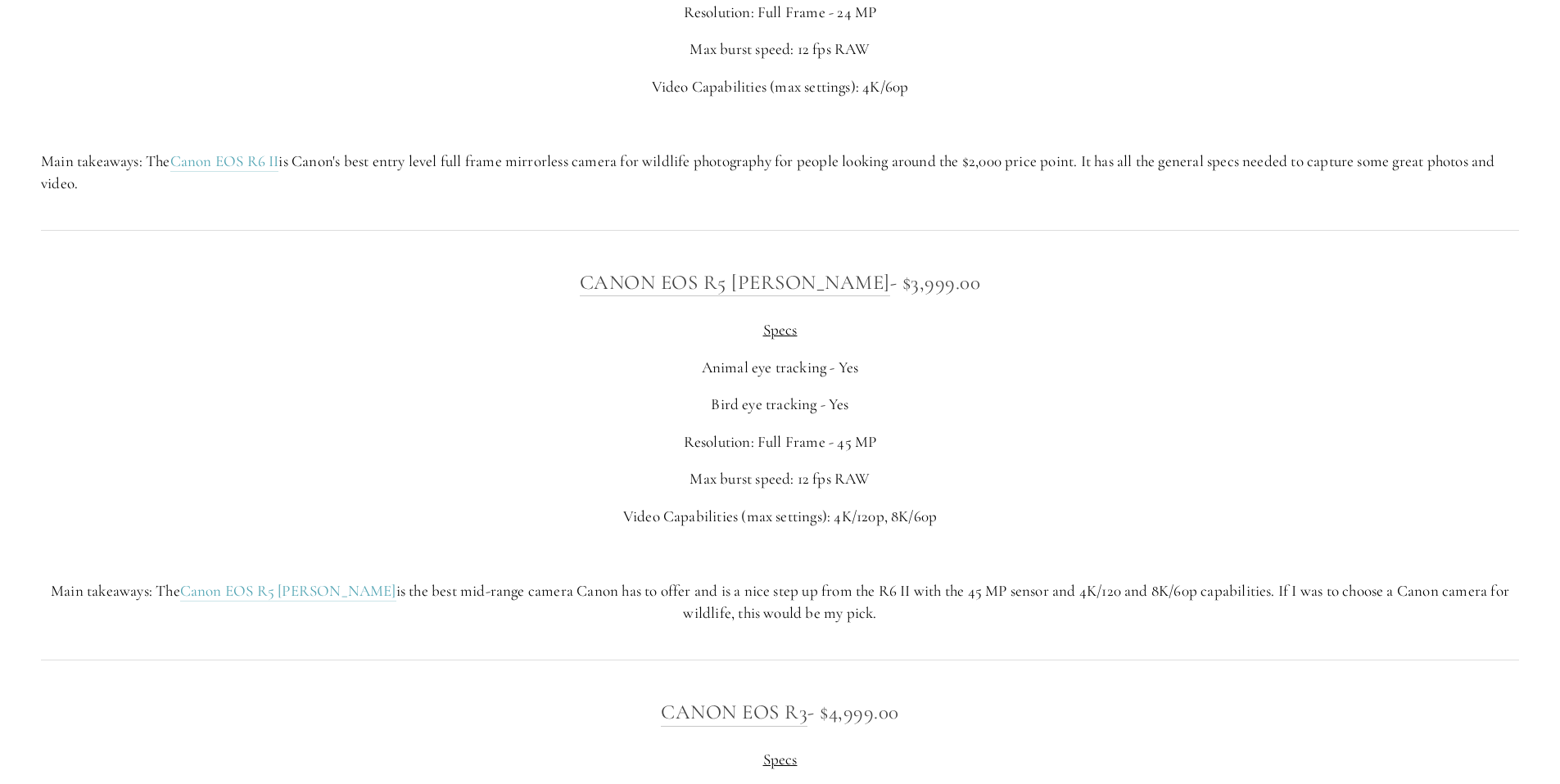
scroll to position [5888, 0]
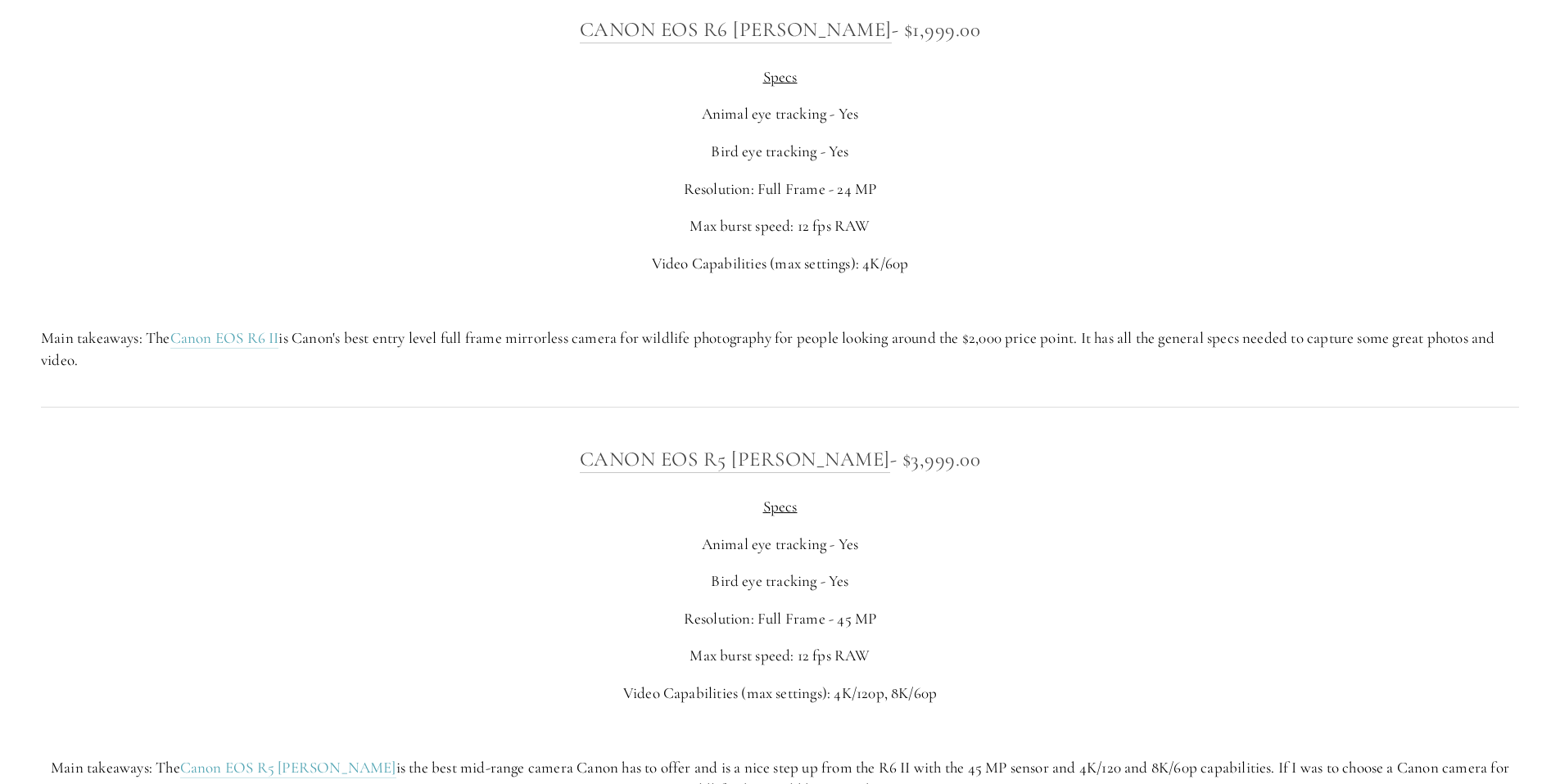
click at [1158, 338] on p "Main takeaways: The Canon EOS R6 II is Canon's best entry level full frame mirr…" at bounding box center [780, 349] width 1478 height 44
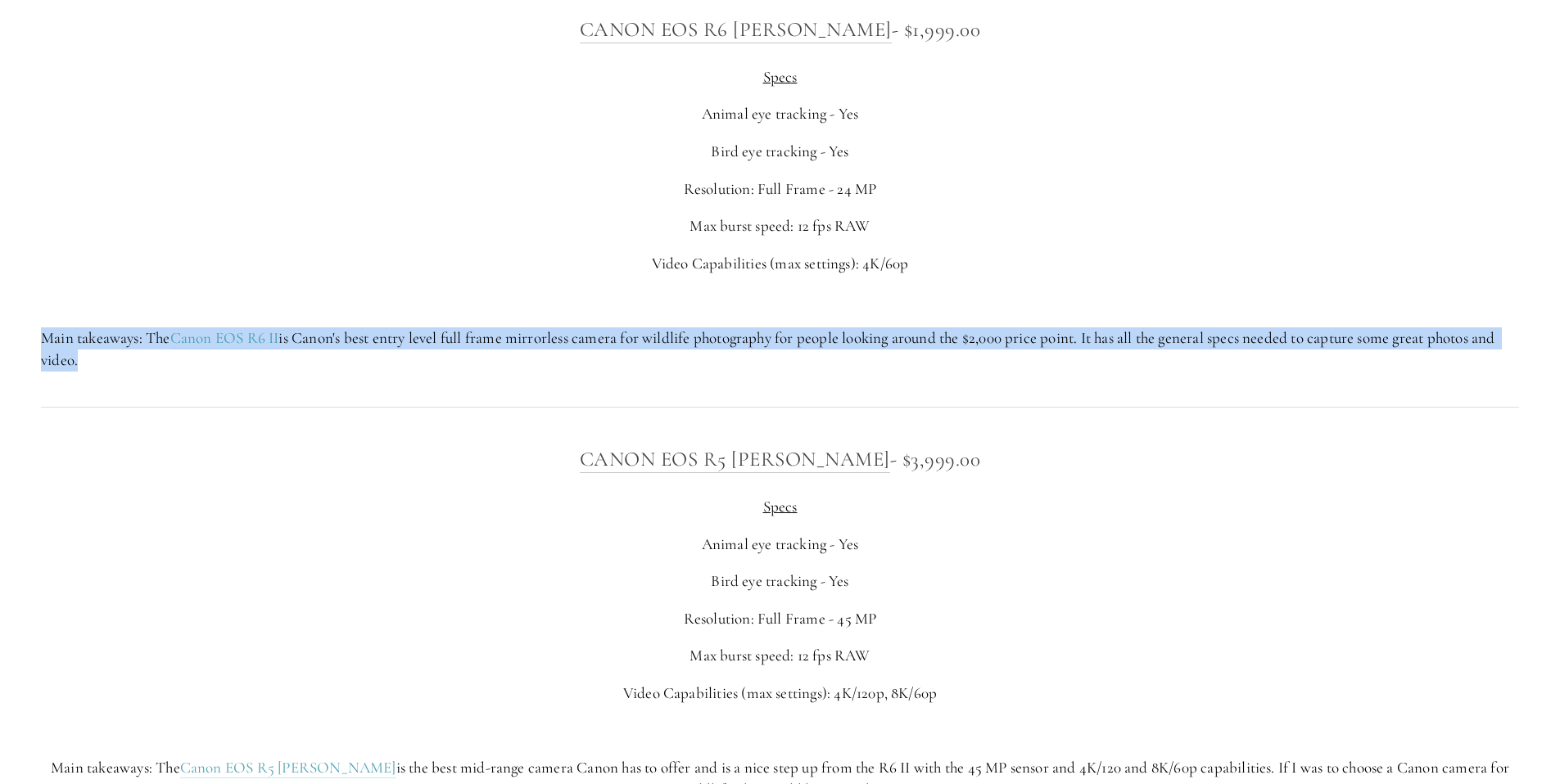
click at [1158, 338] on p "Main takeaways: The Canon EOS R6 II is Canon's best entry level full frame mirr…" at bounding box center [780, 349] width 1478 height 44
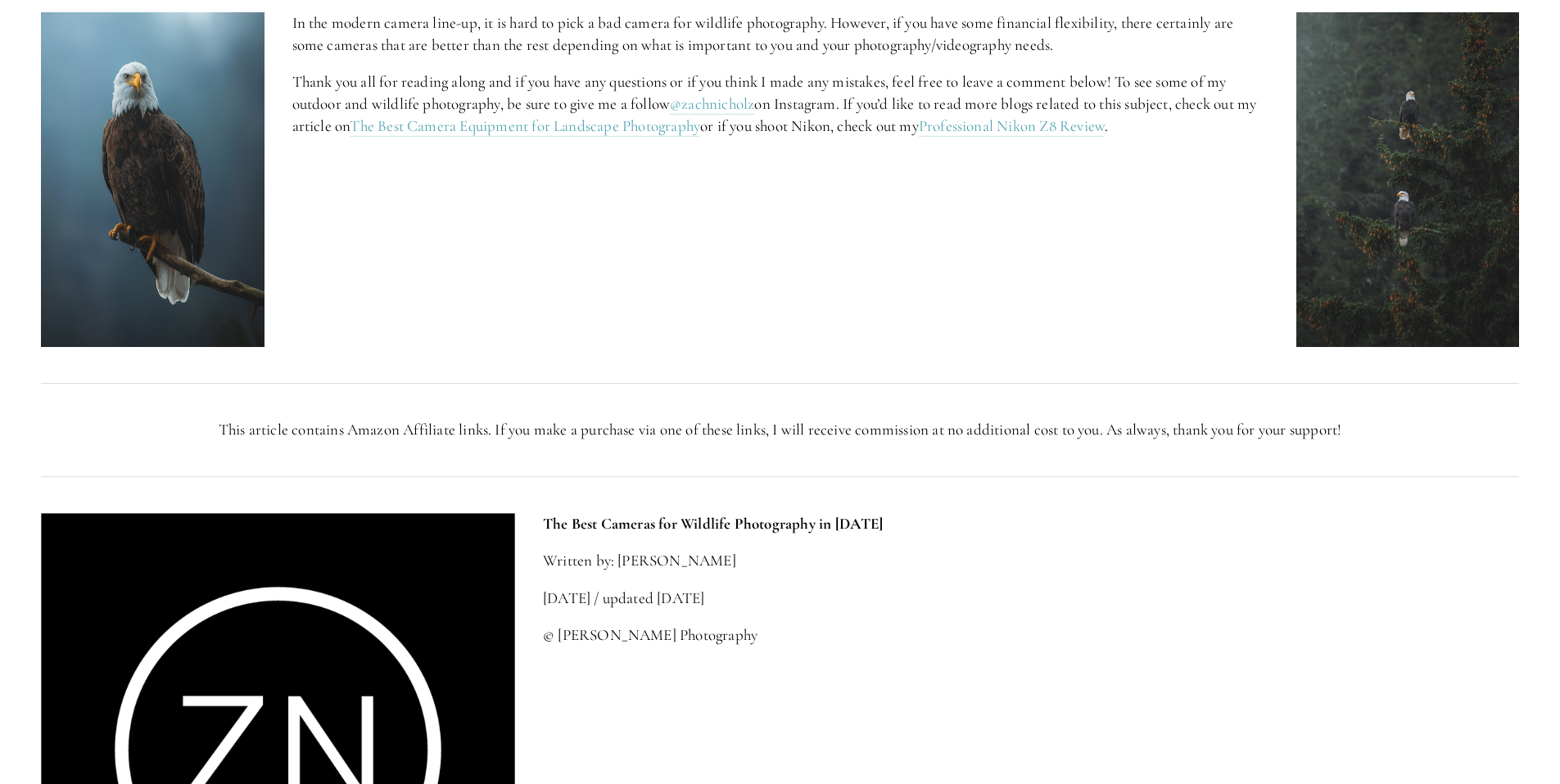
scroll to position [7305, 0]
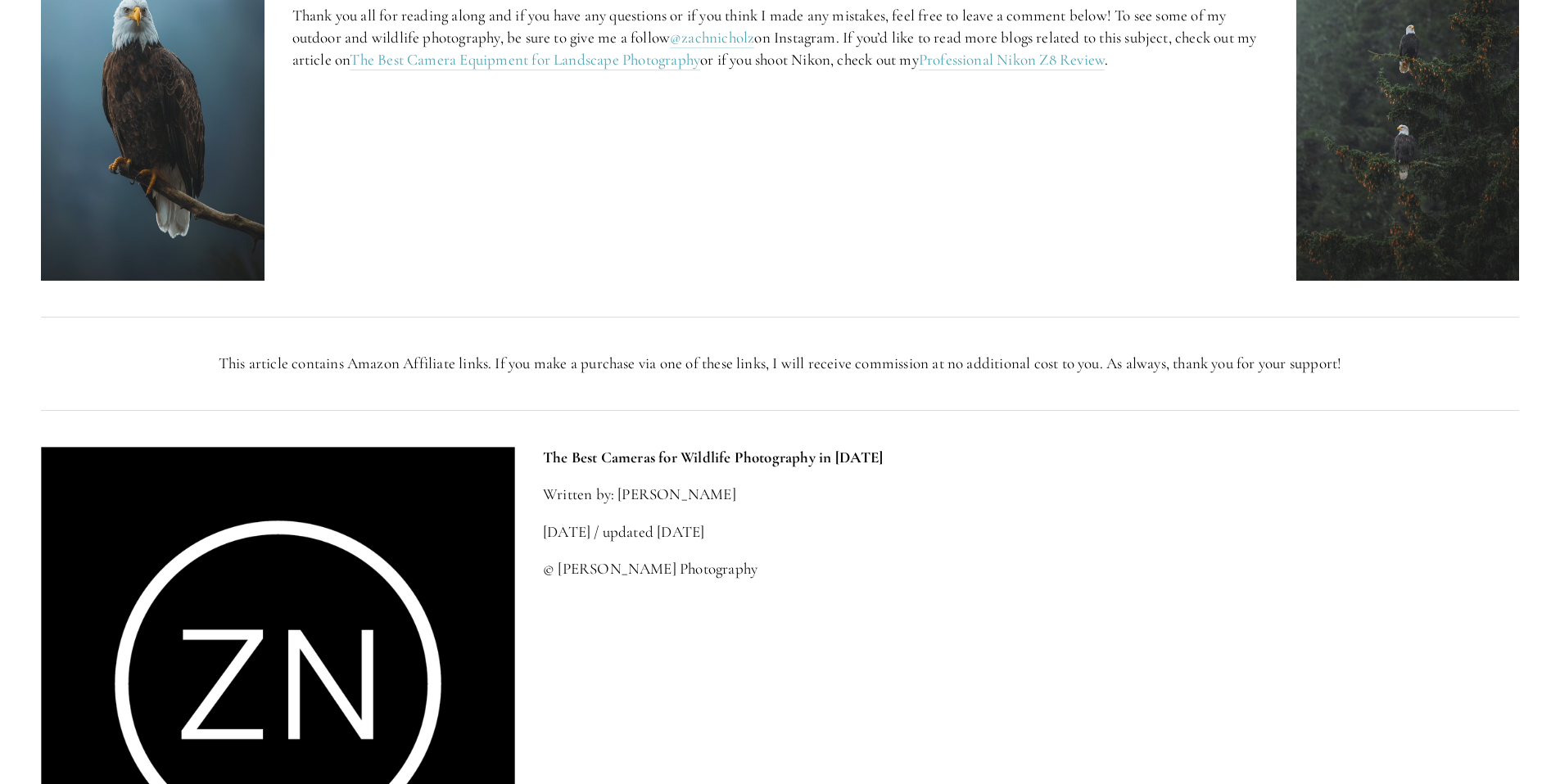
click at [792, 461] on strong "The Best Cameras for Wildlife Photography in [DATE]" at bounding box center [713, 457] width 341 height 19
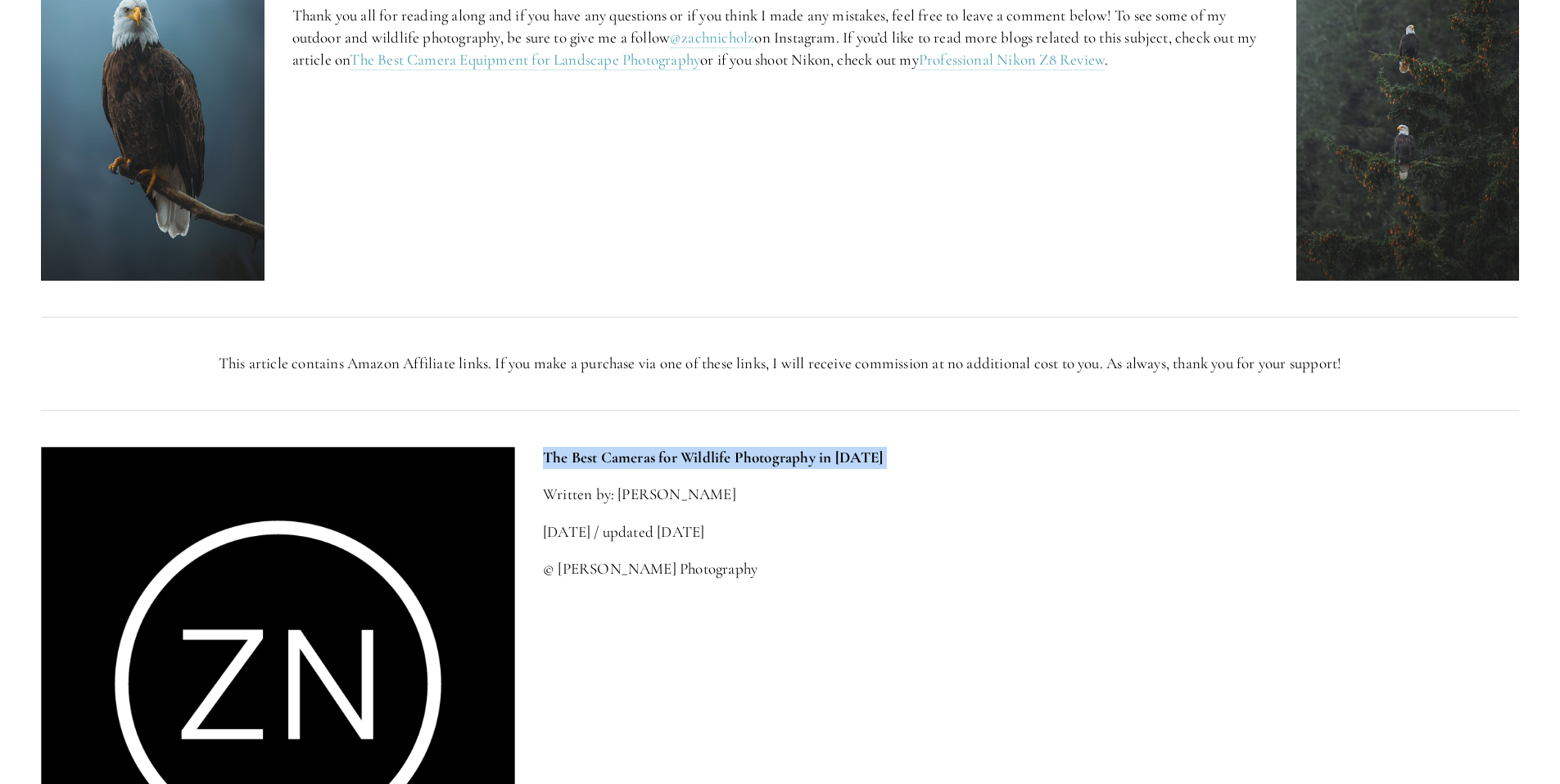
click at [792, 461] on strong "The Best Cameras for Wildlife Photography in [DATE]" at bounding box center [713, 457] width 341 height 19
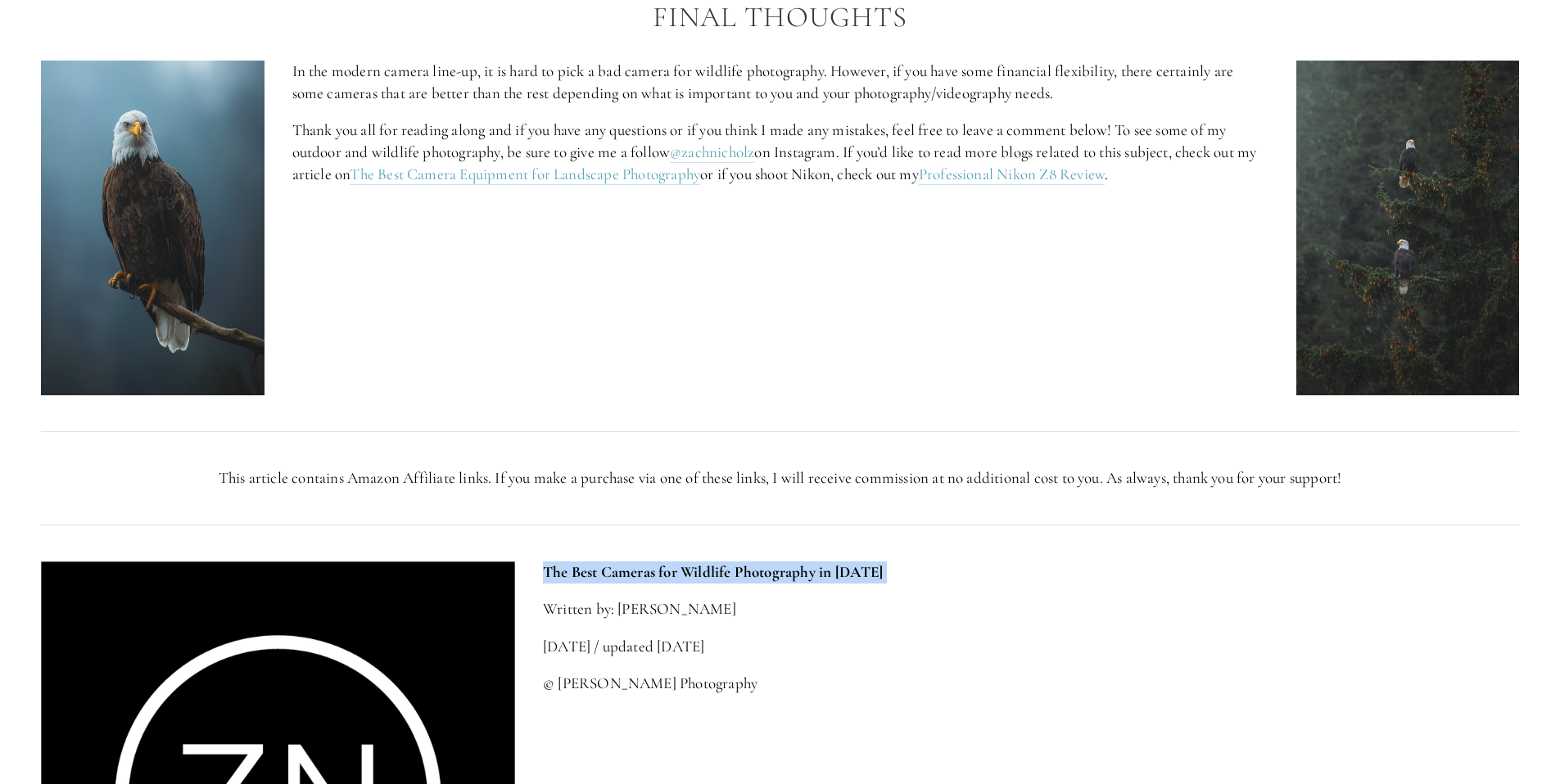
click at [1438, 297] on img at bounding box center [1408, 227] width 224 height 335
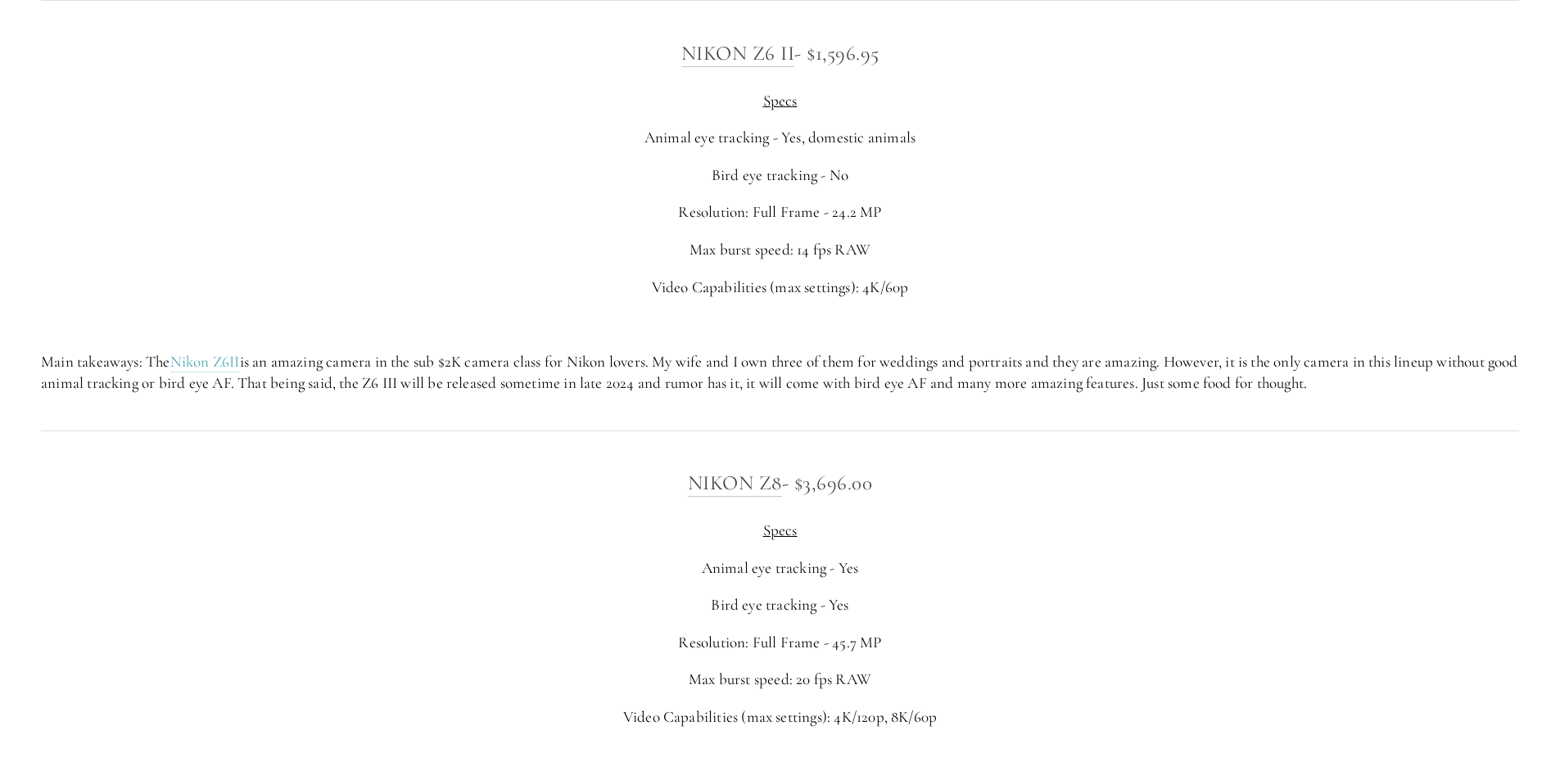
scroll to position [3042, 0]
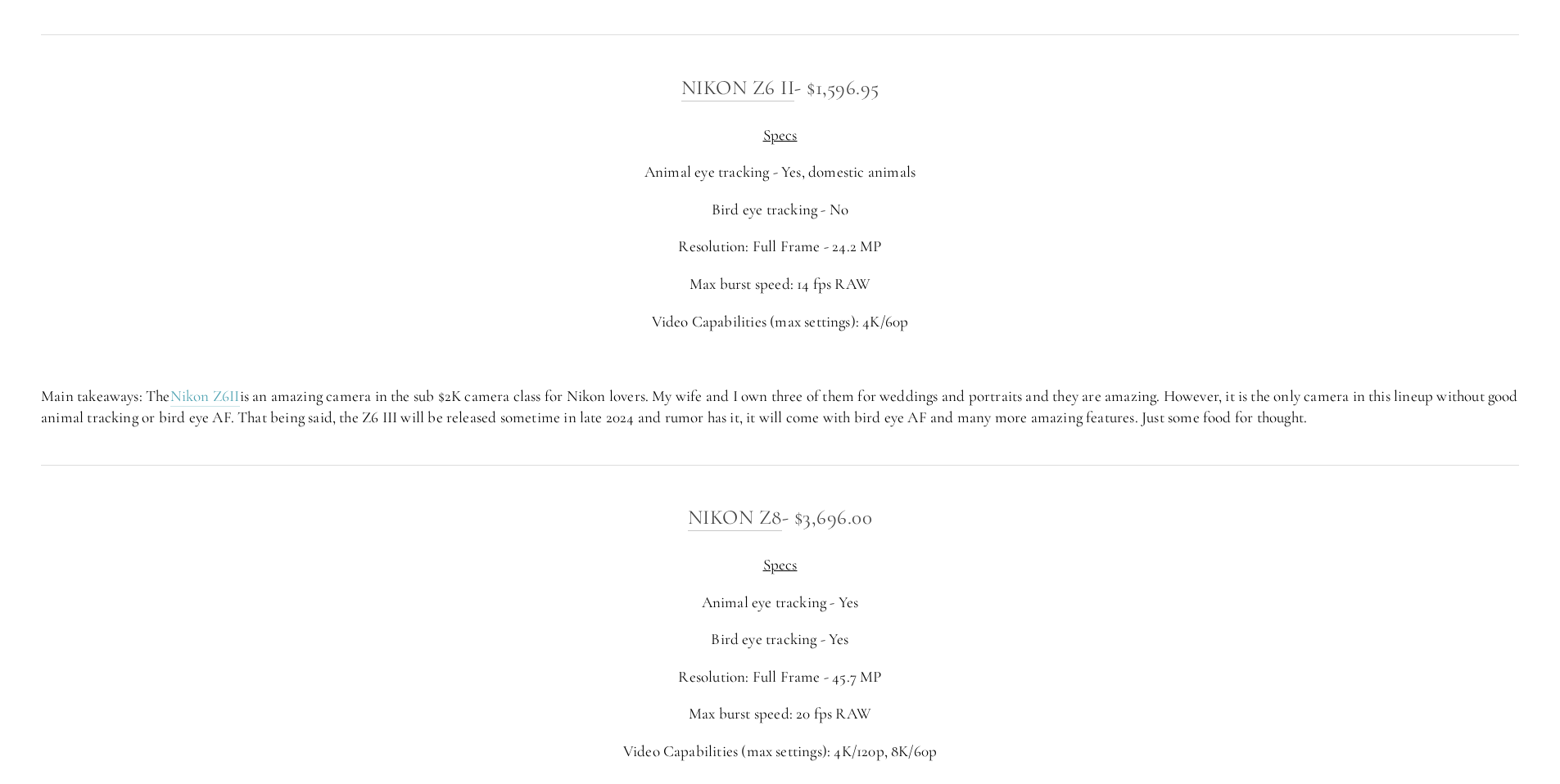
click at [305, 394] on p "Main takeaways: The Nikon Z6II is an amazing camera in the sub $2K camera class…" at bounding box center [780, 407] width 1478 height 44
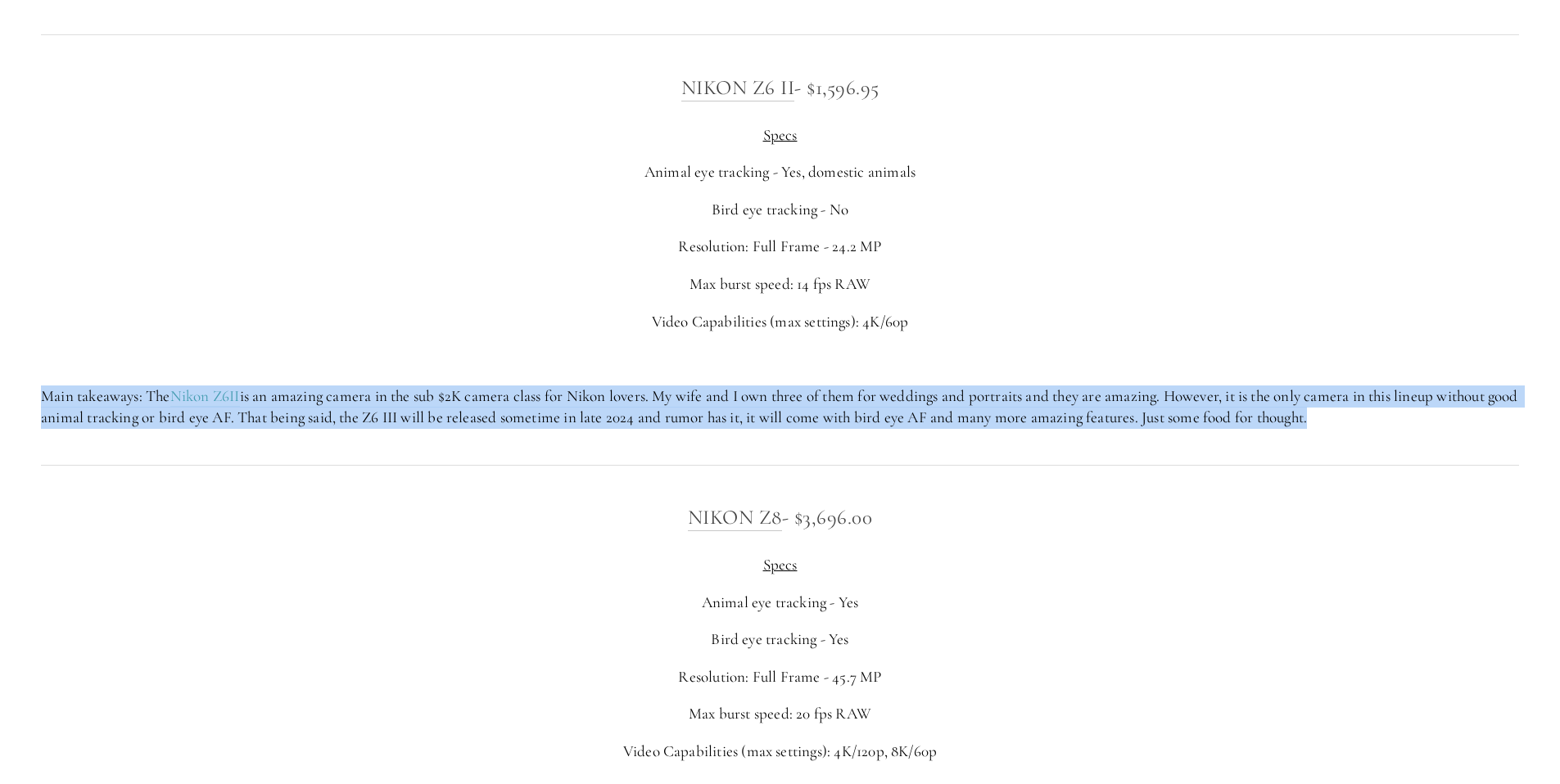
click at [305, 394] on p "Main takeaways: The Nikon Z6II is an amazing camera in the sub $2K camera class…" at bounding box center [780, 407] width 1478 height 44
click at [728, 415] on p "Main takeaways: The Nikon Z6II is an amazing camera in the sub $2K camera class…" at bounding box center [780, 407] width 1478 height 44
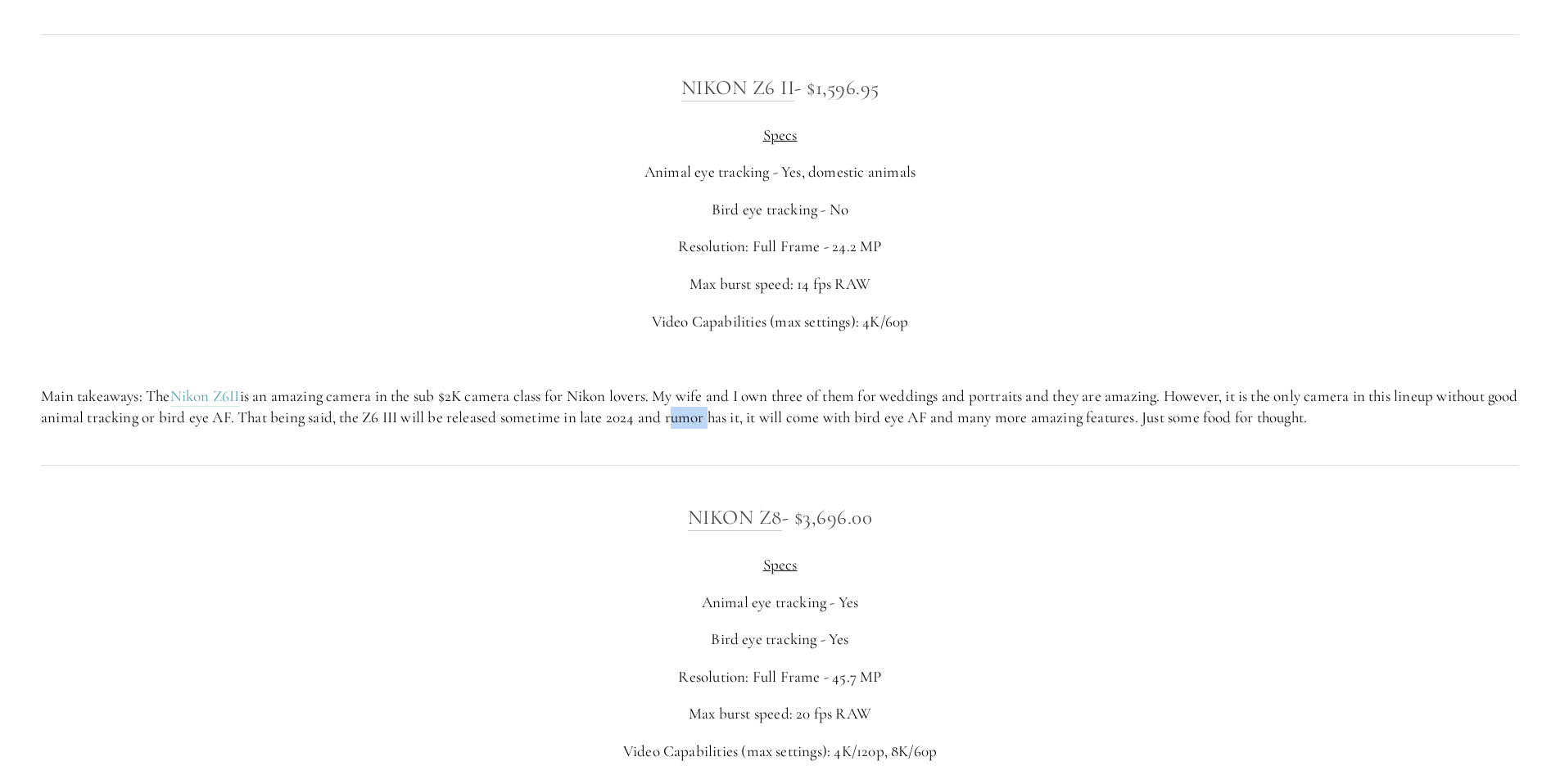
click at [728, 415] on p "Main takeaways: The Nikon Z6II is an amazing camera in the sub $2K camera class…" at bounding box center [780, 407] width 1478 height 44
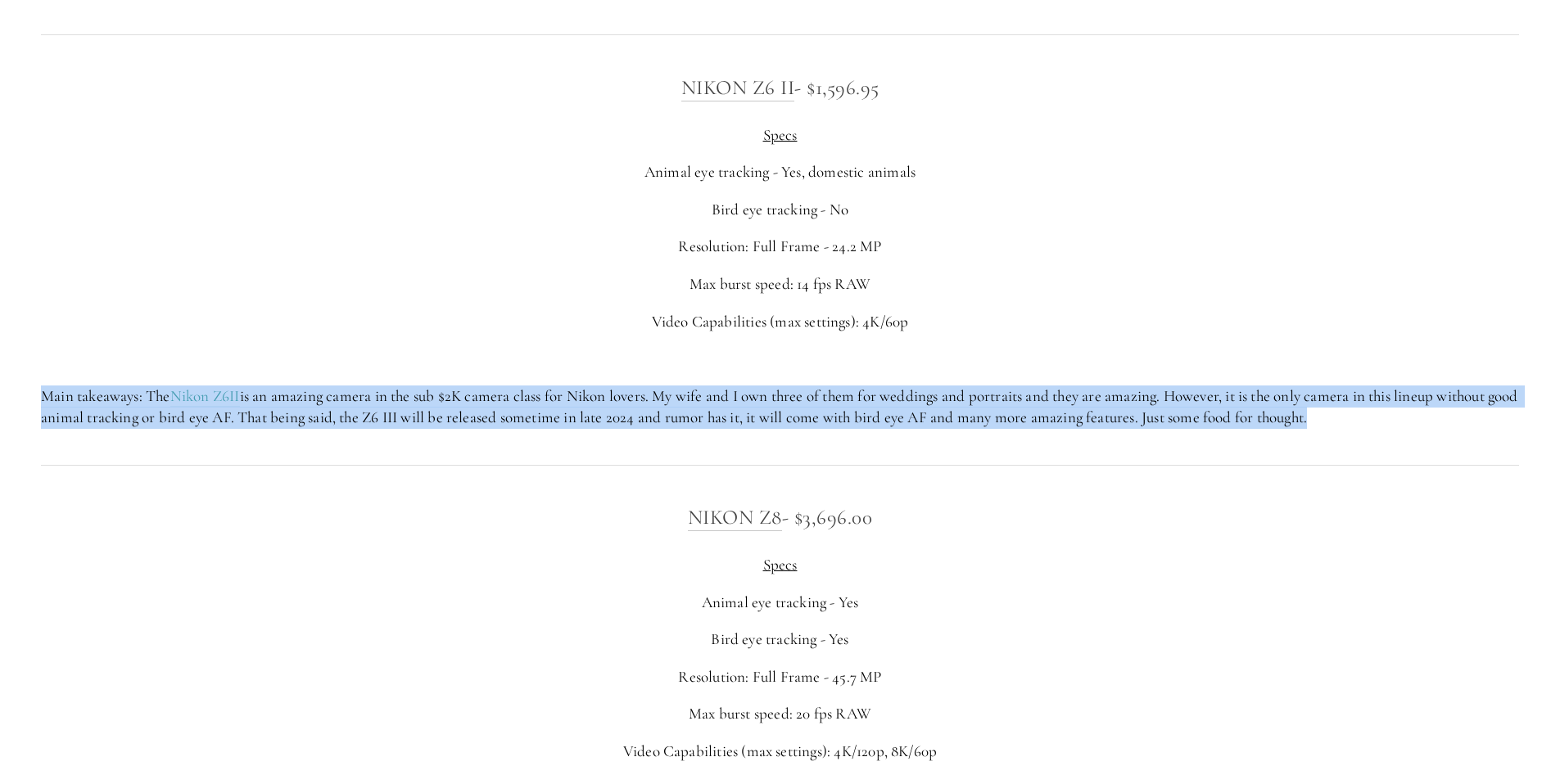
click at [728, 415] on p "Main takeaways: The Nikon Z6II is an amazing camera in the sub $2K camera class…" at bounding box center [780, 407] width 1478 height 44
click at [763, 524] on link "Nikon Z8" at bounding box center [734, 518] width 94 height 26
